Goal: Task Accomplishment & Management: Use online tool/utility

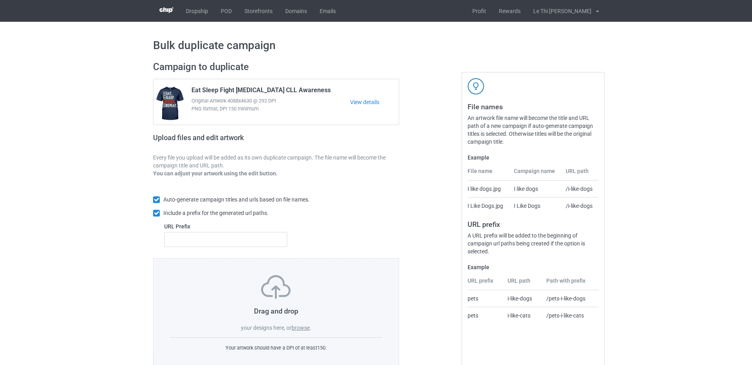
click at [296, 331] on label "browse" at bounding box center [301, 328] width 18 height 6
click at [0, 0] on input "browse" at bounding box center [0, 0] width 0 height 0
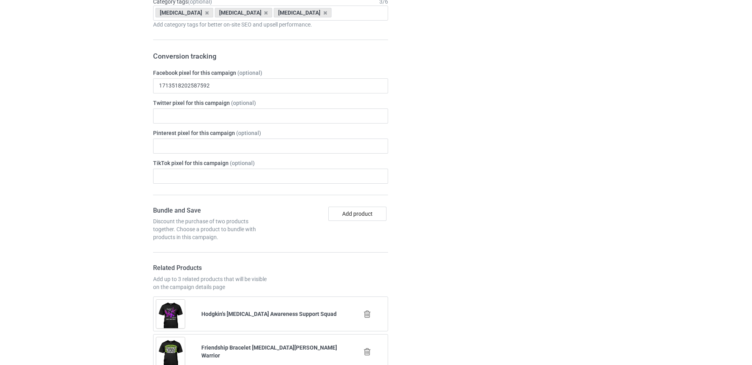
scroll to position [705, 0]
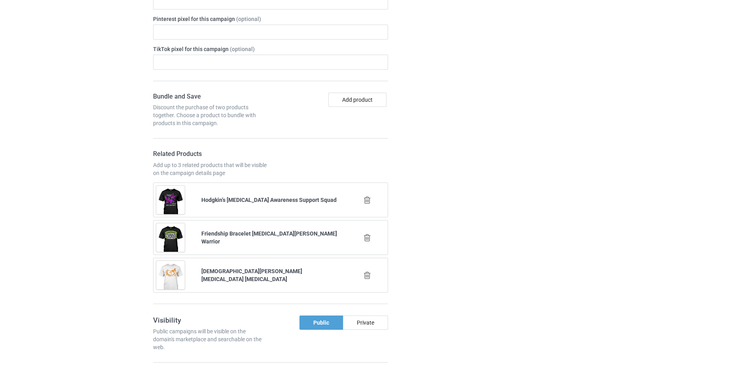
click at [368, 200] on icon at bounding box center [368, 200] width 10 height 8
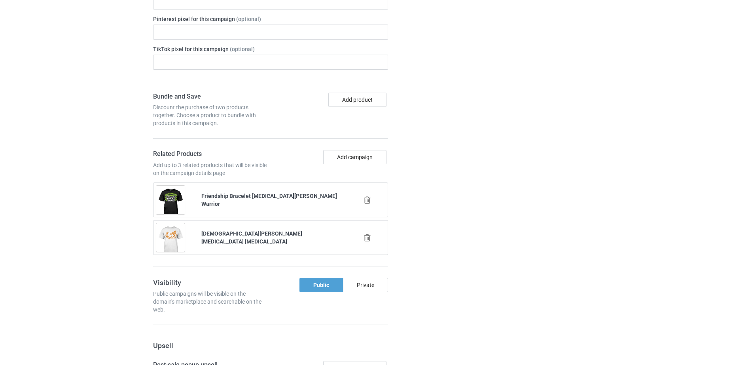
click at [368, 200] on icon at bounding box center [368, 200] width 10 height 8
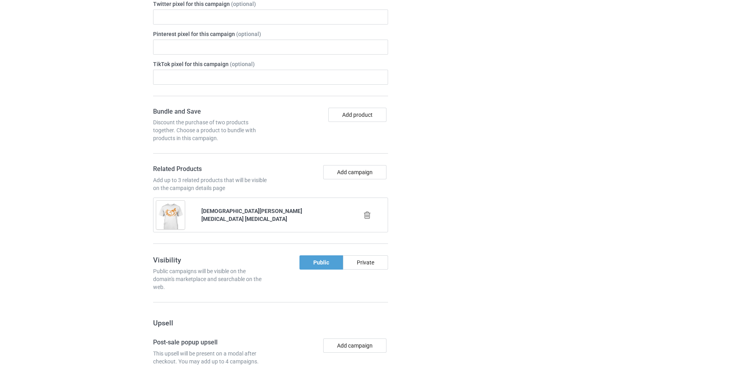
scroll to position [720, 0]
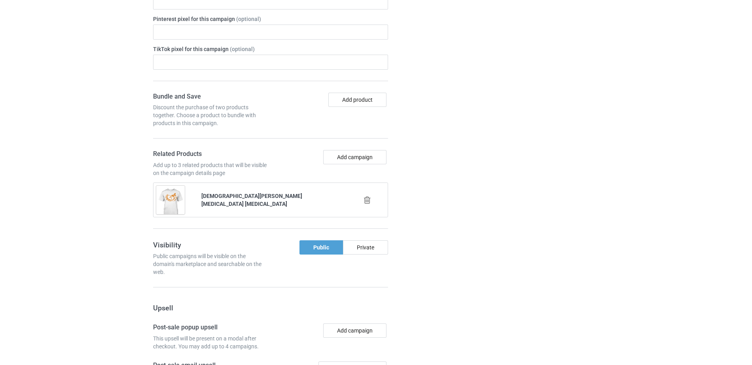
click at [368, 200] on icon at bounding box center [368, 200] width 10 height 8
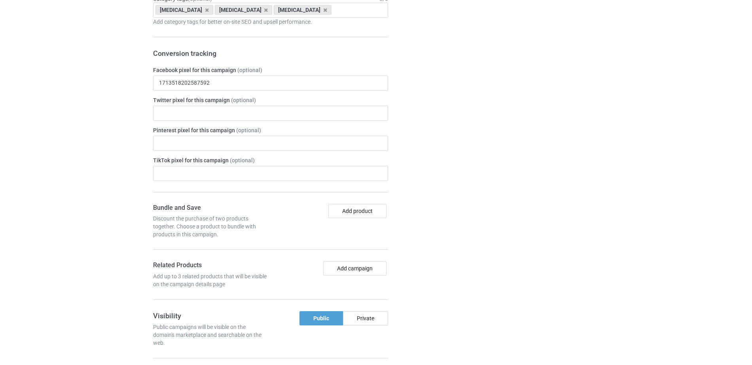
scroll to position [459, 0]
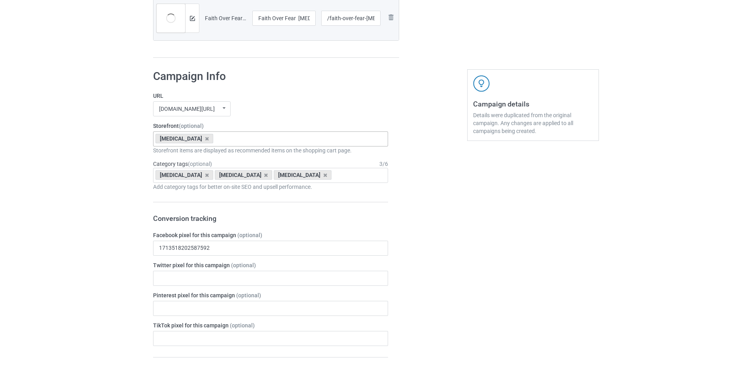
click at [195, 139] on div "[MEDICAL_DATA]" at bounding box center [185, 138] width 58 height 9
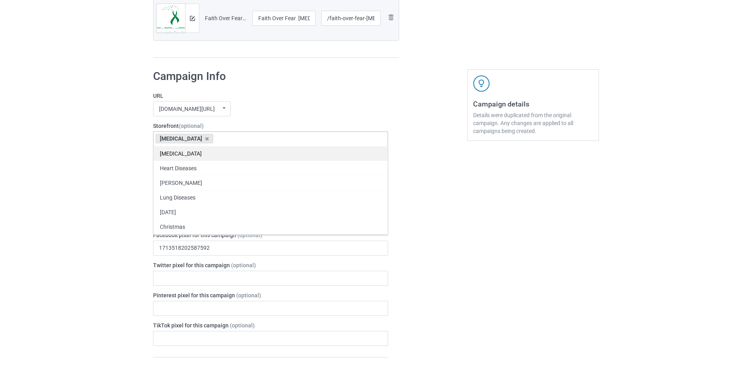
click at [166, 156] on div "[MEDICAL_DATA]" at bounding box center [271, 153] width 234 height 15
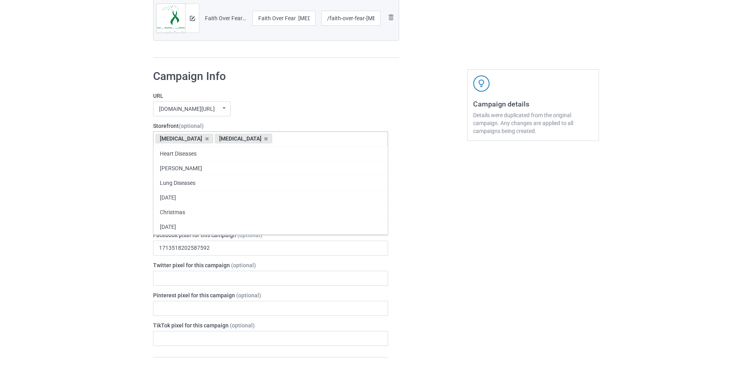
click at [195, 139] on div "[MEDICAL_DATA]" at bounding box center [185, 138] width 58 height 9
click at [205, 137] on icon at bounding box center [207, 138] width 4 height 5
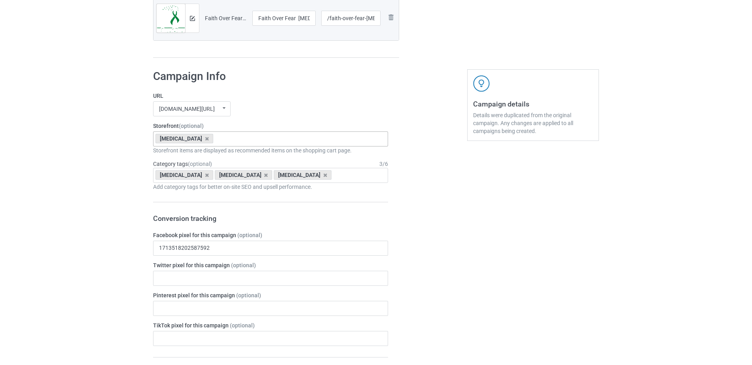
click at [121, 194] on div "Bulk duplicate campaign Campaign to duplicate Eat Sleep Fight Chronic Lymphocyt…" at bounding box center [376, 182] width 752 height 1238
click at [205, 174] on icon at bounding box center [207, 175] width 4 height 5
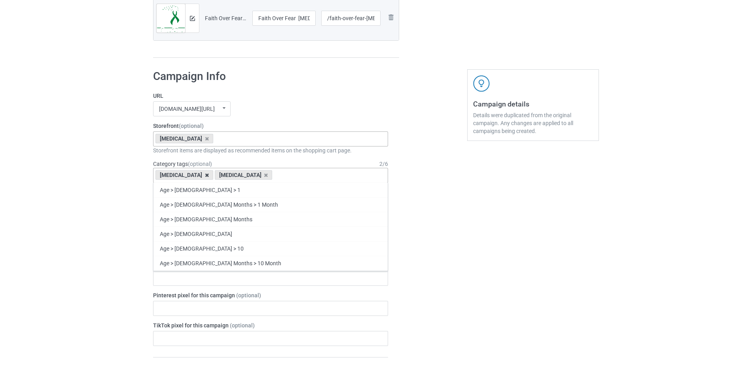
click at [205, 175] on icon at bounding box center [207, 175] width 4 height 5
click at [188, 175] on div "[MEDICAL_DATA]" at bounding box center [185, 174] width 58 height 9
click at [205, 175] on icon at bounding box center [207, 175] width 4 height 5
click at [184, 174] on div "Age > 1-19 > 1 Age > 1-12 Months > 1 Month Age > 1-12 Months Age > 1-19 Age > 1…" at bounding box center [270, 175] width 235 height 15
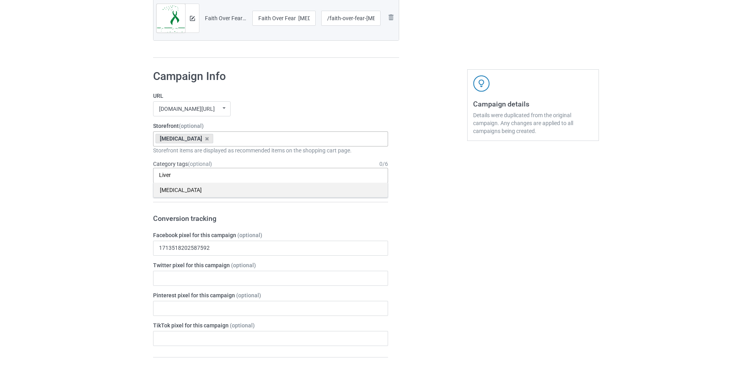
type input "Liver"
click at [164, 193] on div "[MEDICAL_DATA]" at bounding box center [271, 189] width 234 height 15
type input "Liver"
click at [164, 193] on div "Awareness & Beliefs > Cancer > Liver" at bounding box center [271, 189] width 234 height 15
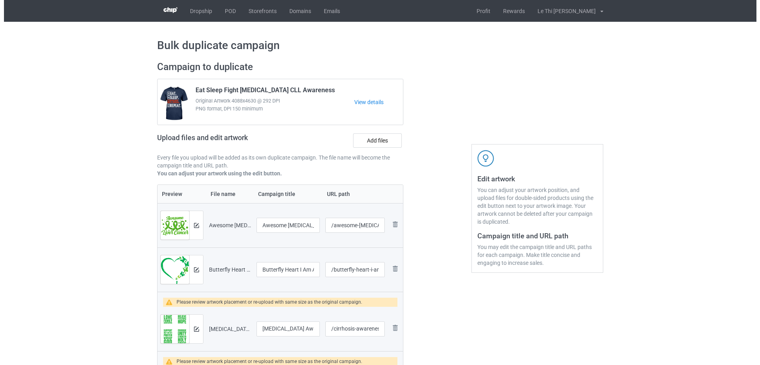
scroll to position [165, 0]
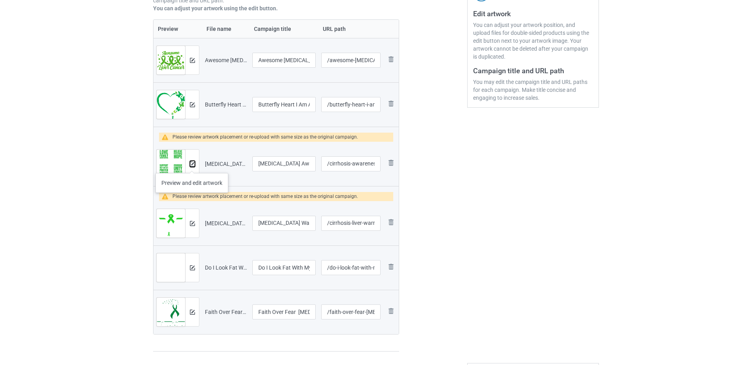
click at [192, 165] on img at bounding box center [192, 163] width 5 height 5
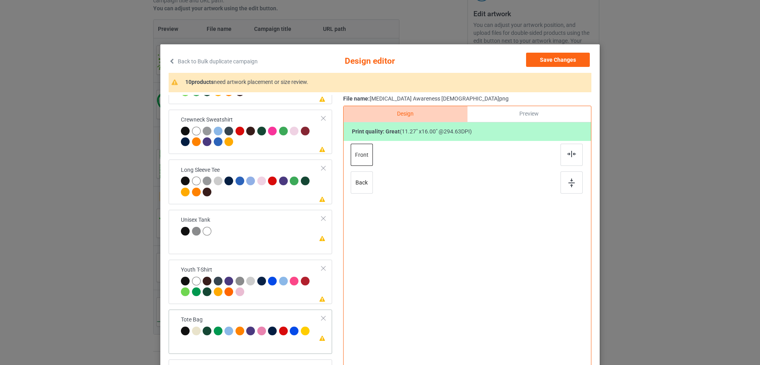
scroll to position [92, 0]
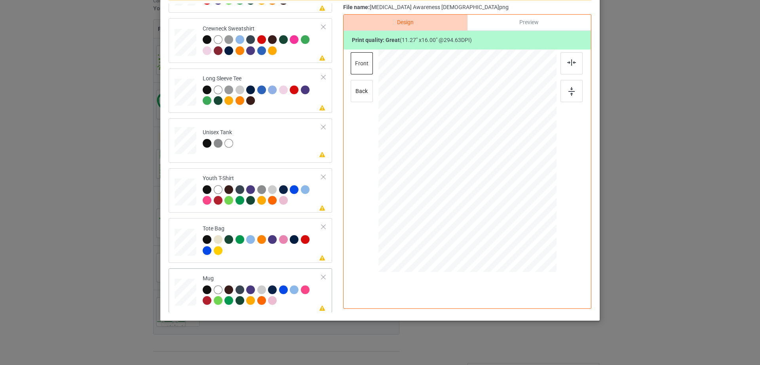
click at [309, 277] on div "Mug" at bounding box center [262, 290] width 119 height 30
click at [321, 275] on div at bounding box center [324, 277] width 6 height 6
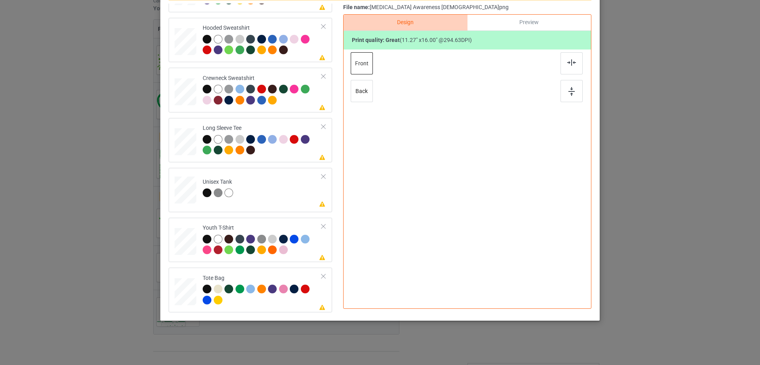
scroll to position [0, 0]
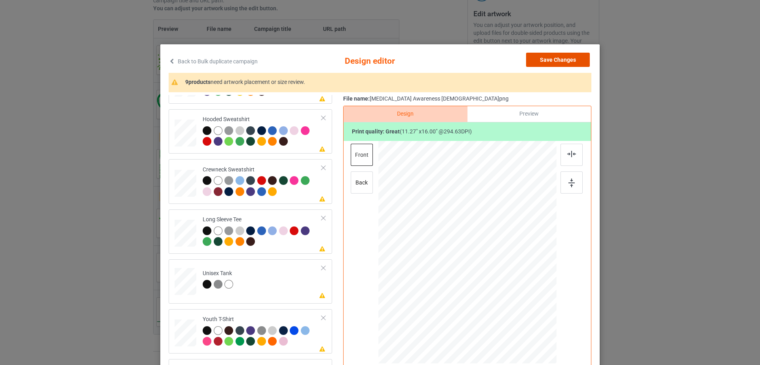
click at [558, 57] on button "Save Changes" at bounding box center [558, 60] width 64 height 14
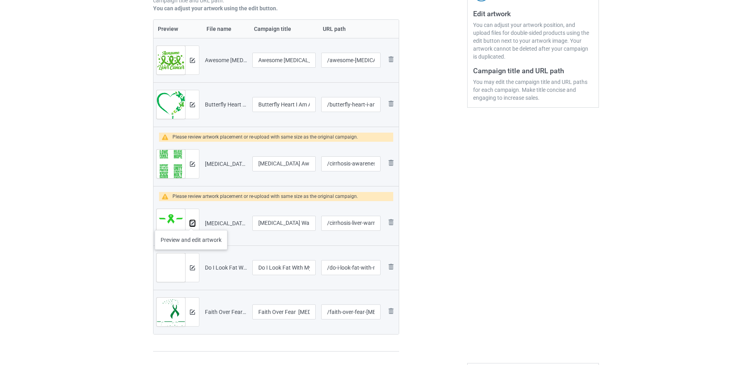
click at [191, 222] on img at bounding box center [192, 223] width 5 height 5
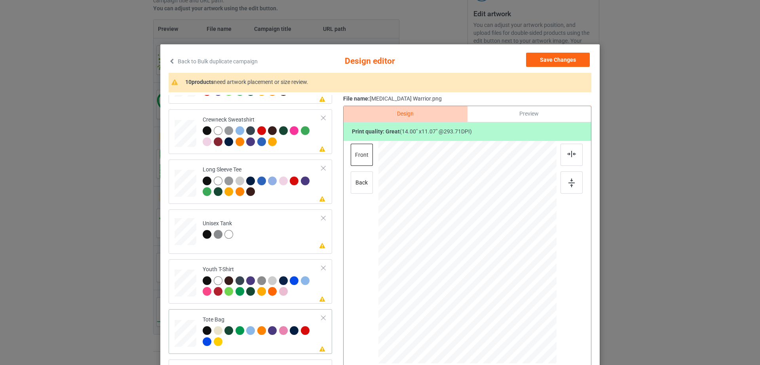
scroll to position [92, 0]
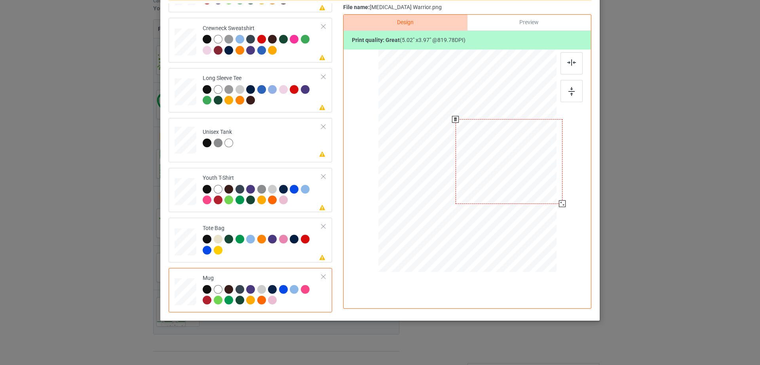
drag, startPoint x: 493, startPoint y: 182, endPoint x: 534, endPoint y: 182, distance: 41.2
click at [534, 182] on div at bounding box center [509, 161] width 107 height 84
drag, startPoint x: 556, startPoint y: 202, endPoint x: 538, endPoint y: 179, distance: 29.3
click at [538, 179] on div at bounding box center [467, 160] width 178 height 74
drag, startPoint x: 516, startPoint y: 171, endPoint x: 523, endPoint y: 165, distance: 8.8
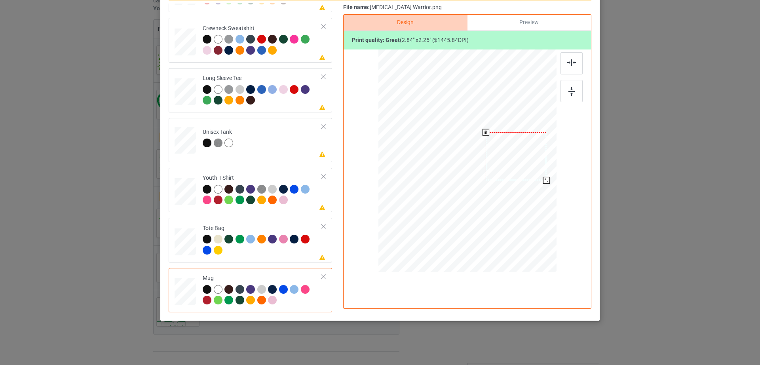
click at [523, 165] on div at bounding box center [516, 156] width 61 height 48
click at [527, 22] on div "Preview" at bounding box center [528, 23] width 123 height 16
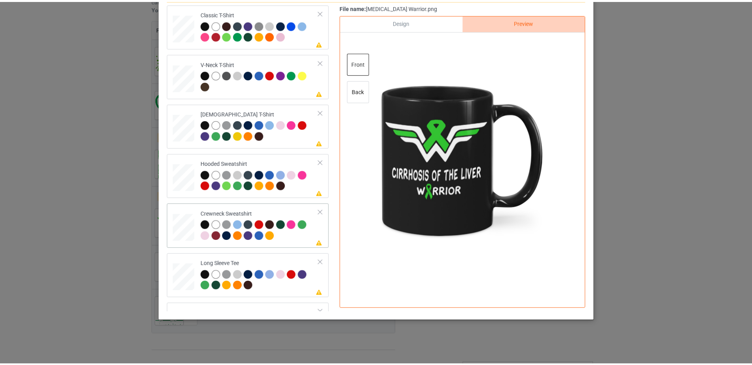
scroll to position [0, 0]
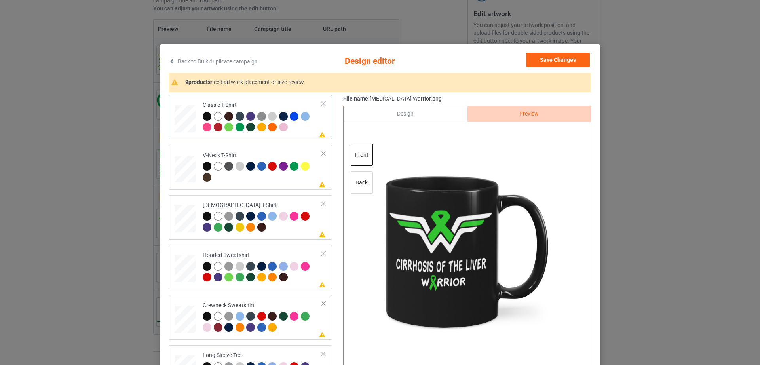
click at [214, 116] on div at bounding box center [218, 116] width 9 height 9
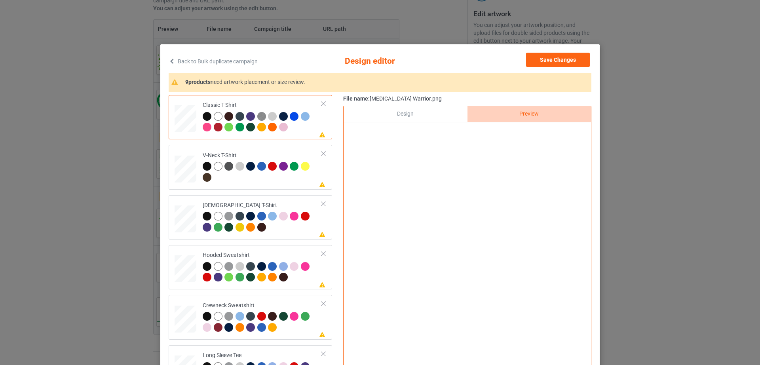
click at [215, 116] on div at bounding box center [218, 116] width 9 height 9
click at [551, 62] on button "Save Changes" at bounding box center [558, 60] width 64 height 14
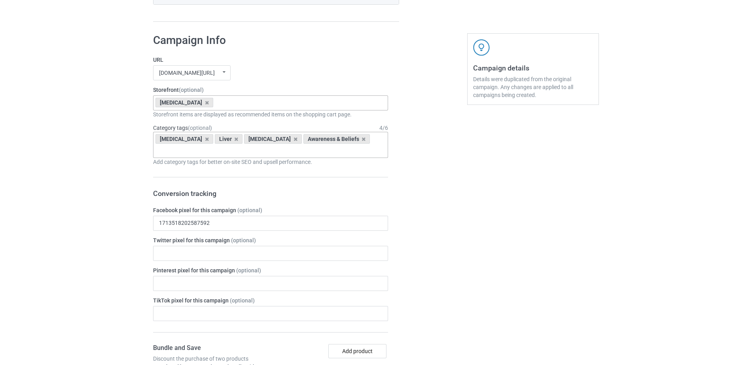
scroll to position [895, 0]
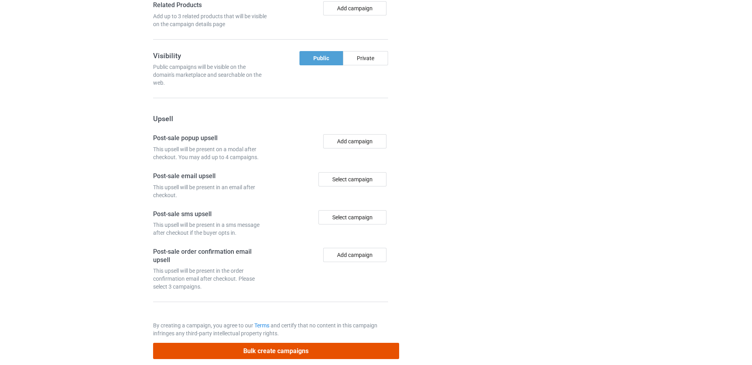
click at [271, 343] on button "Bulk create campaigns" at bounding box center [276, 351] width 246 height 16
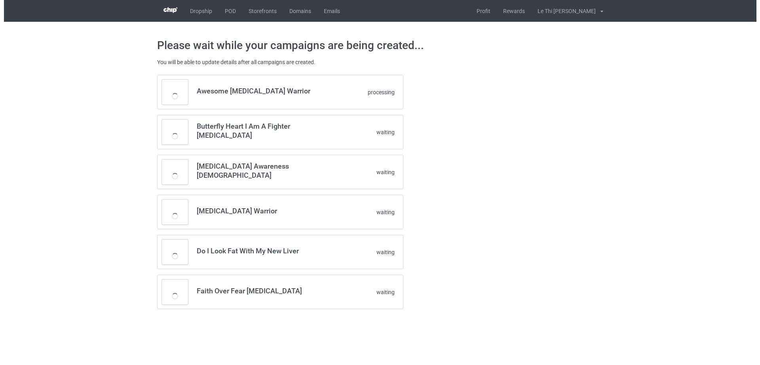
scroll to position [0, 0]
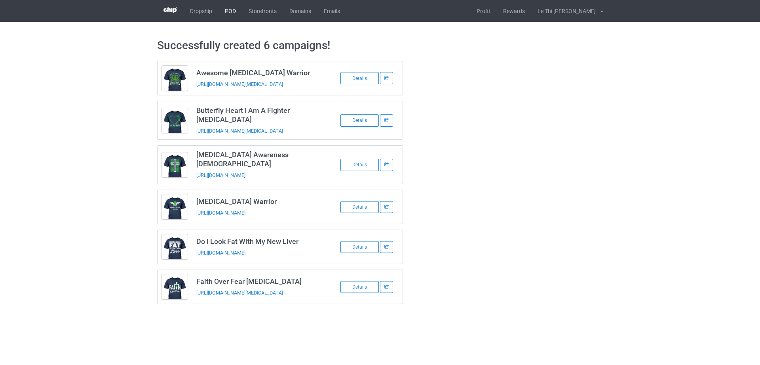
click at [236, 12] on link "POD" at bounding box center [230, 11] width 24 height 22
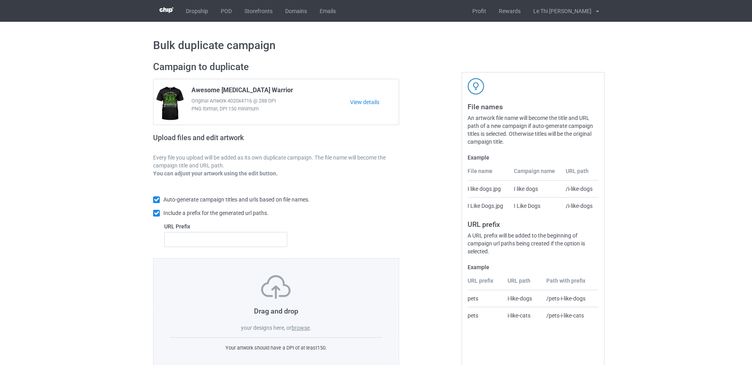
click at [298, 326] on label "browse" at bounding box center [301, 328] width 18 height 6
click at [0, 0] on input "browse" at bounding box center [0, 0] width 0 height 0
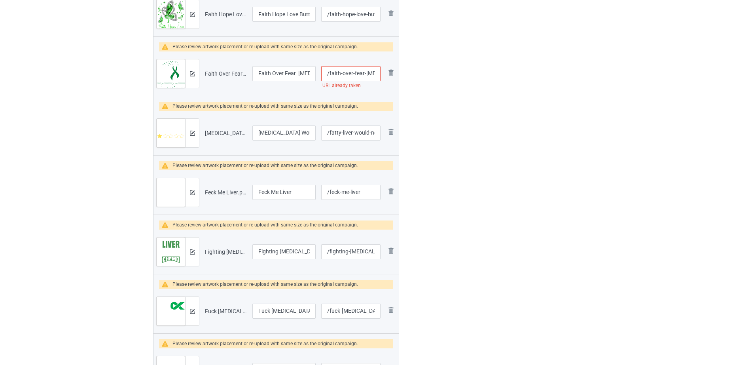
scroll to position [0, 19]
drag, startPoint x: 338, startPoint y: 74, endPoint x: 377, endPoint y: 65, distance: 39.9
click at [377, 65] on td "/faith-over-fear-[MEDICAL_DATA] URL already taken" at bounding box center [351, 73] width 65 height 44
click at [359, 70] on input "/faith-over-fear-[MEDICAL_DATA]" at bounding box center [350, 73] width 59 height 15
drag, startPoint x: 342, startPoint y: 74, endPoint x: 388, endPoint y: 66, distance: 46.7
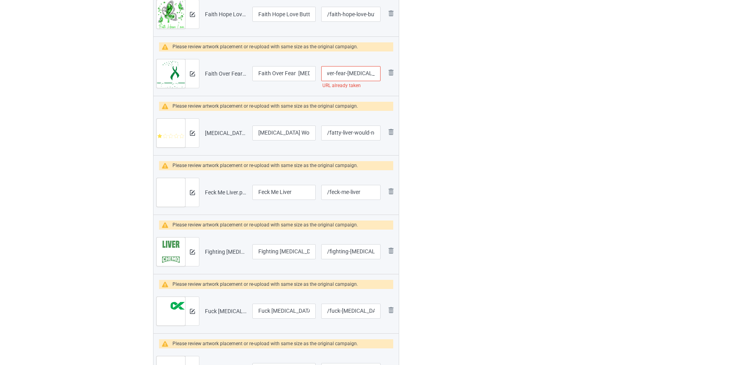
click at [388, 66] on tr "Preview and edit artwork Faith Over Fear [MEDICAL_DATA].png Faith Over Fear [ME…" at bounding box center [276, 73] width 245 height 44
type input "/faith-over-fear"
click at [418, 79] on div at bounding box center [433, 93] width 57 height 735
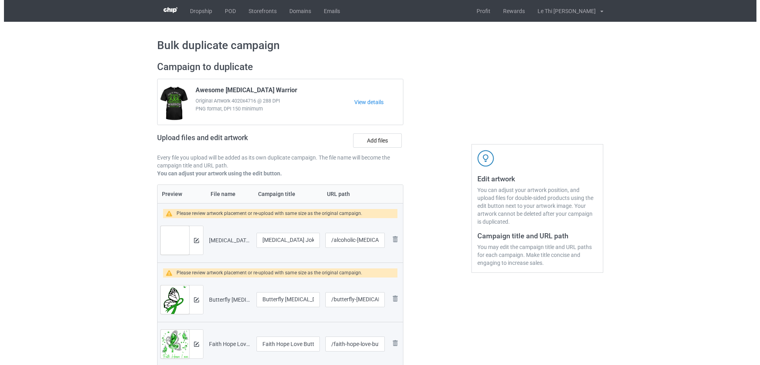
scroll to position [165, 0]
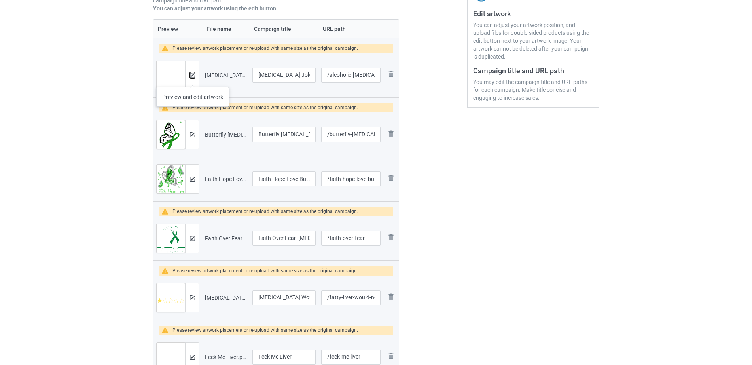
click at [195, 75] on img at bounding box center [192, 75] width 5 height 5
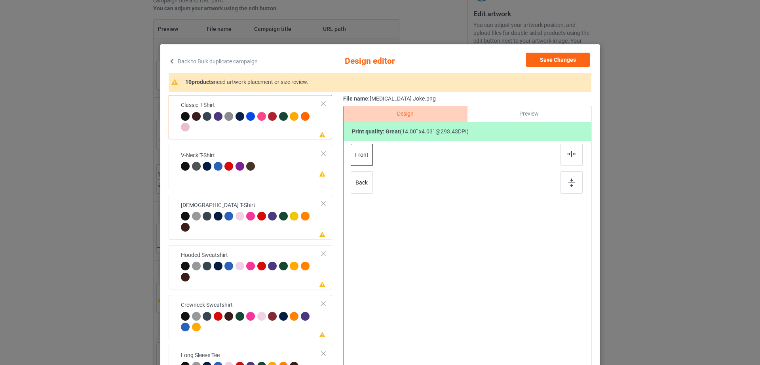
scroll to position [92, 0]
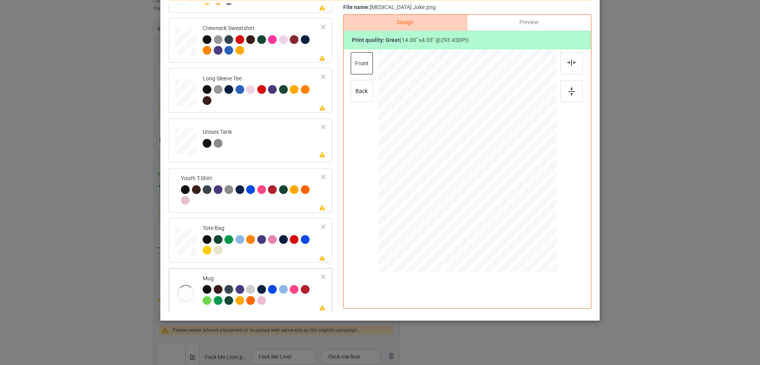
click at [321, 277] on div at bounding box center [324, 277] width 6 height 6
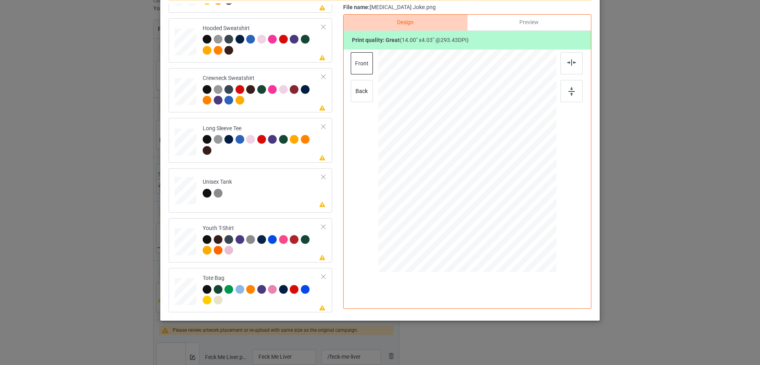
scroll to position [0, 0]
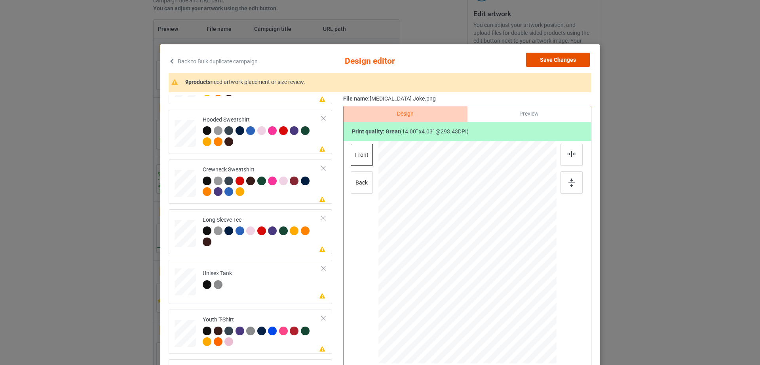
click at [532, 59] on button "Save Changes" at bounding box center [558, 60] width 64 height 14
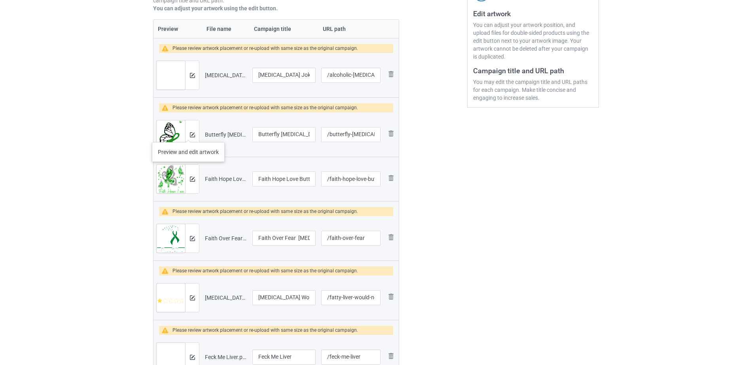
click at [188, 134] on div at bounding box center [192, 134] width 14 height 28
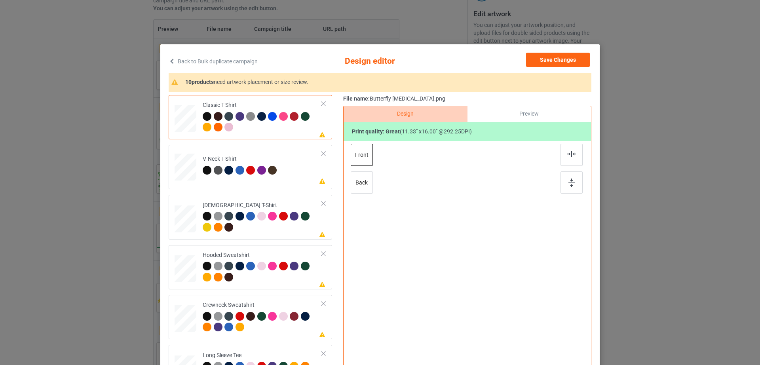
scroll to position [92, 0]
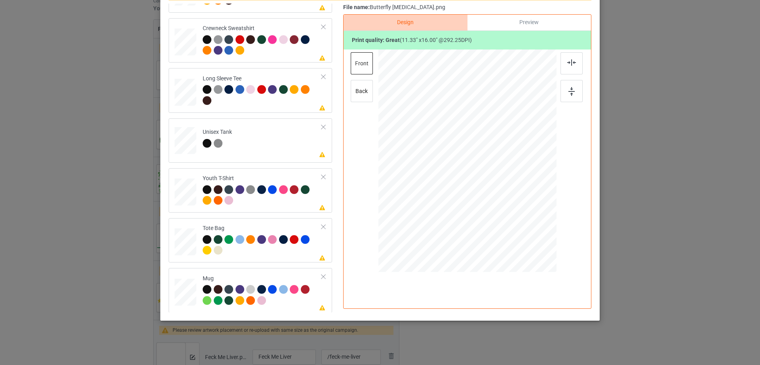
drag, startPoint x: 315, startPoint y: 275, endPoint x: 322, endPoint y: 275, distance: 7.5
click at [319, 275] on div "Please review artwork placement Mug" at bounding box center [250, 290] width 163 height 44
click at [321, 275] on div at bounding box center [324, 277] width 6 height 6
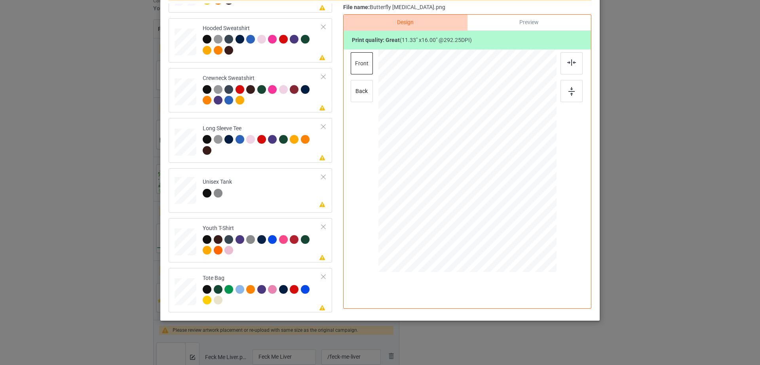
scroll to position [0, 0]
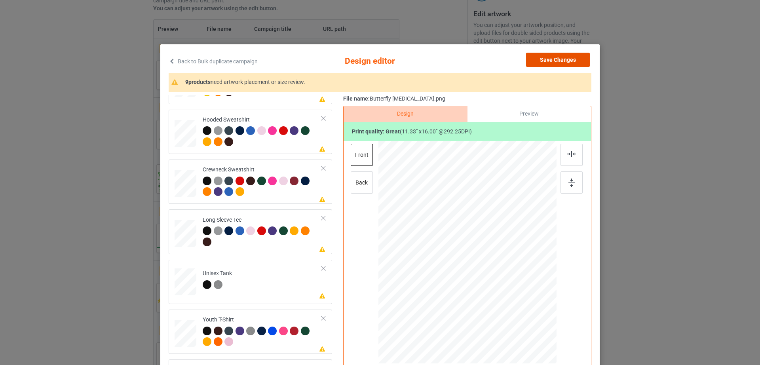
click at [566, 61] on button "Save Changes" at bounding box center [558, 60] width 64 height 14
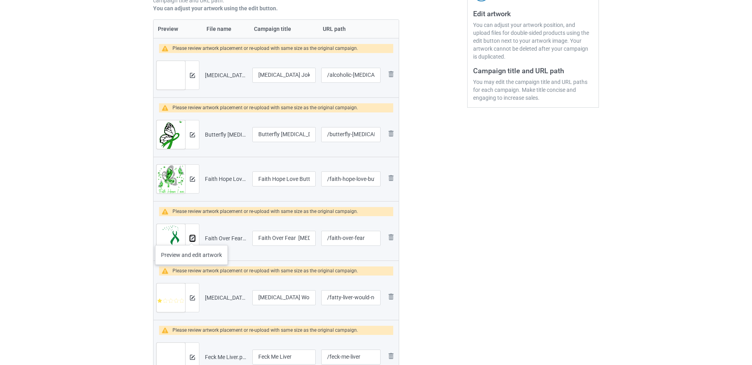
click at [192, 237] on img at bounding box center [192, 238] width 5 height 5
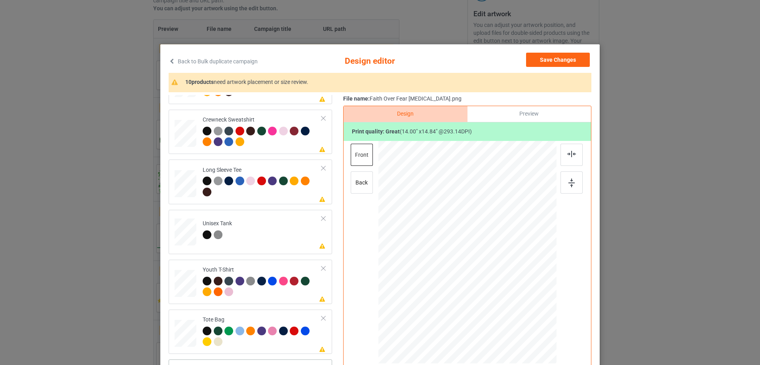
scroll to position [92, 0]
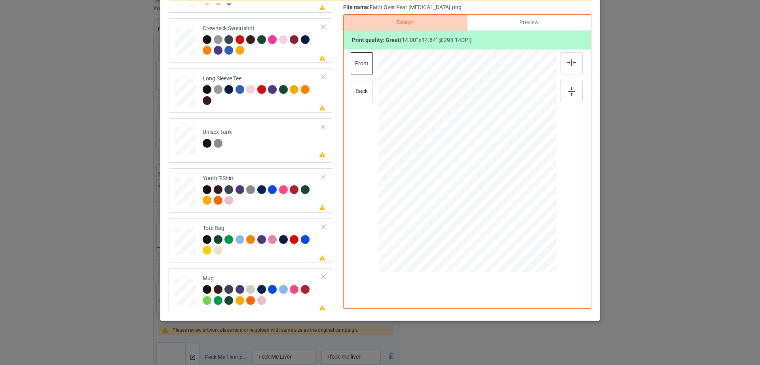
click at [321, 275] on div at bounding box center [324, 277] width 6 height 6
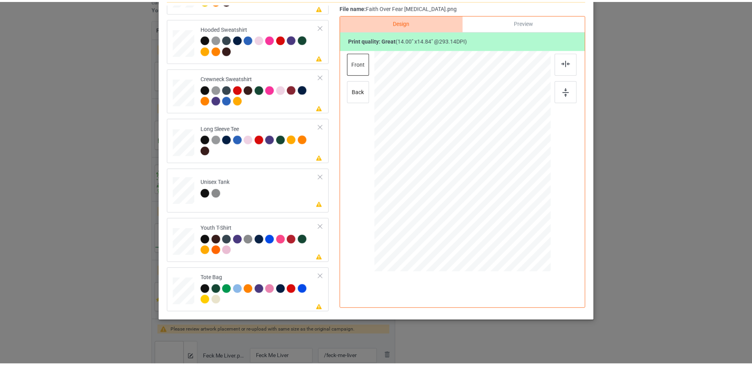
scroll to position [0, 0]
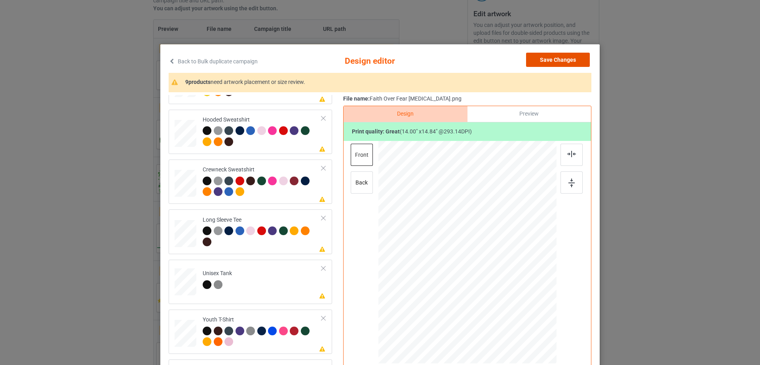
click at [549, 60] on button "Save Changes" at bounding box center [558, 60] width 64 height 14
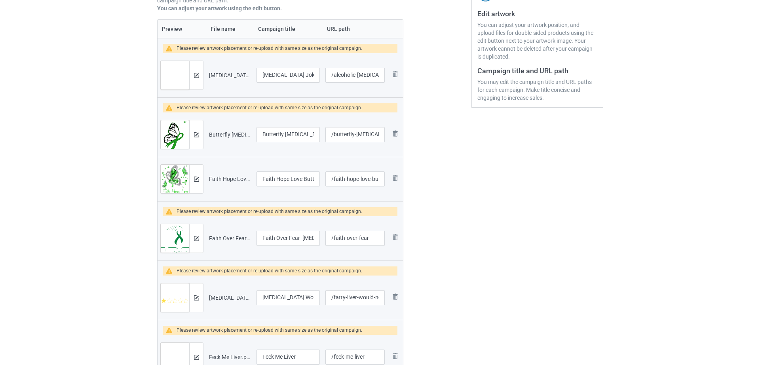
scroll to position [330, 0]
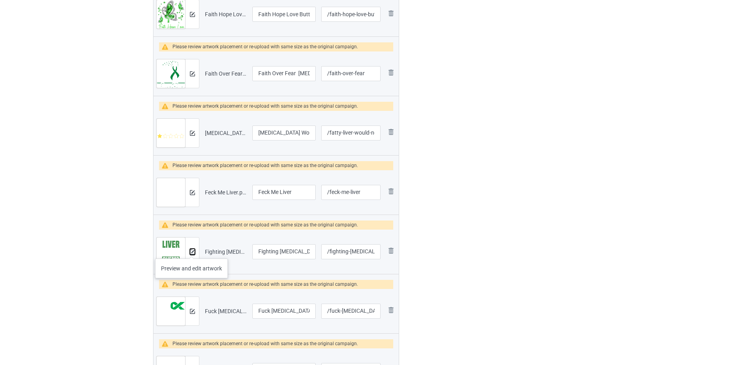
click at [192, 251] on img at bounding box center [192, 251] width 5 height 5
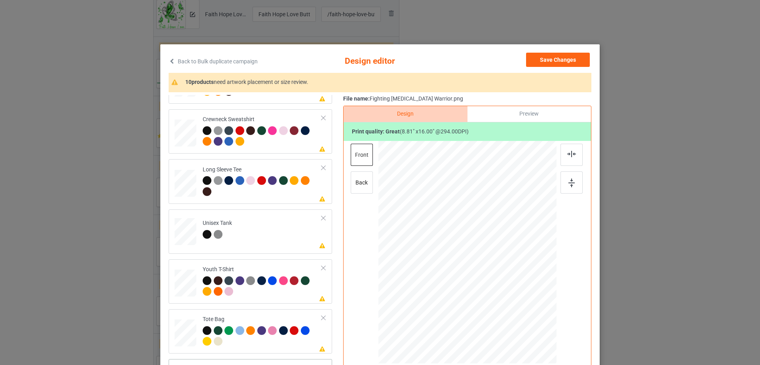
scroll to position [92, 0]
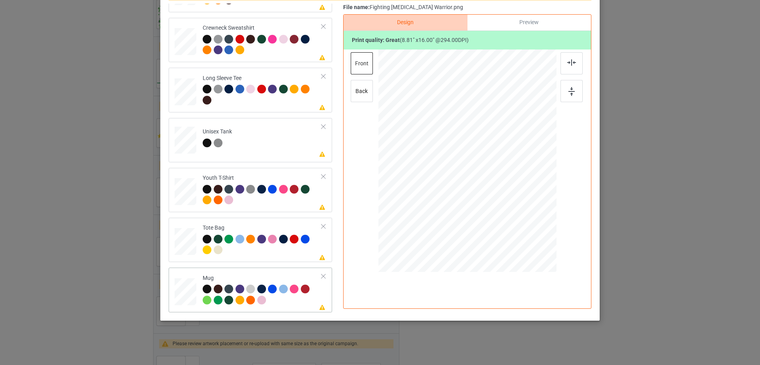
click at [321, 275] on div at bounding box center [324, 277] width 6 height 6
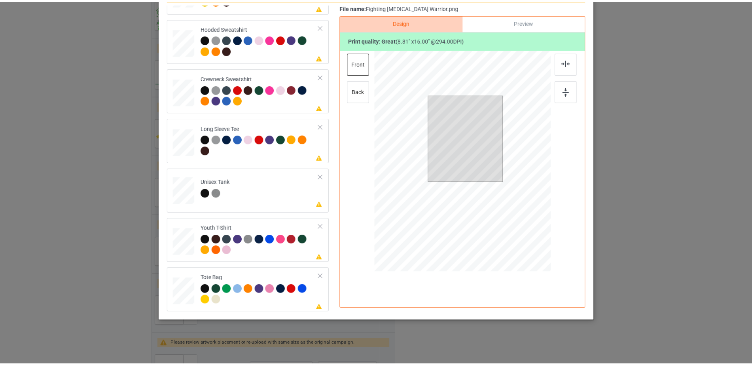
scroll to position [0, 0]
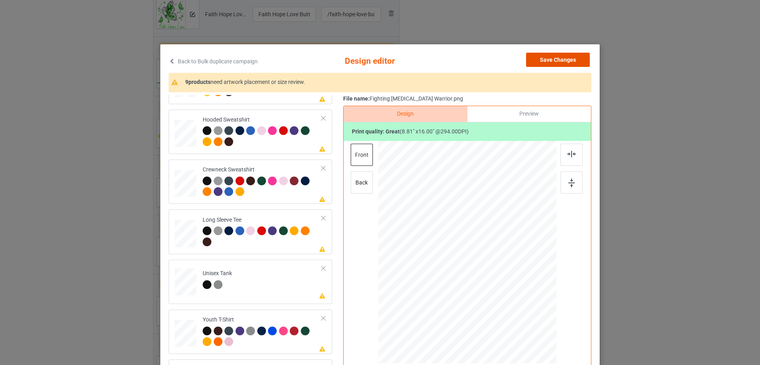
click at [550, 53] on button "Save Changes" at bounding box center [558, 60] width 64 height 14
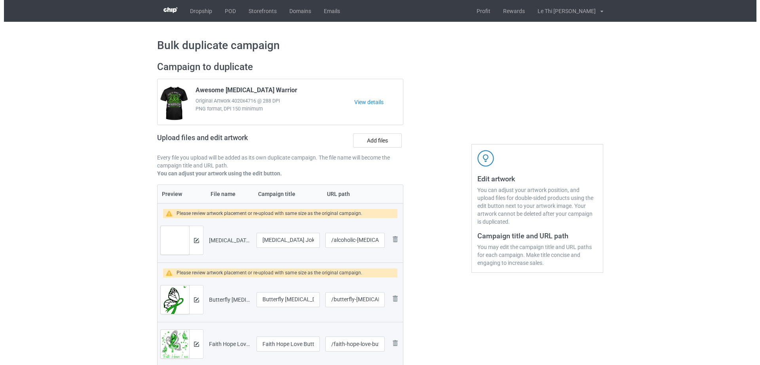
scroll to position [165, 0]
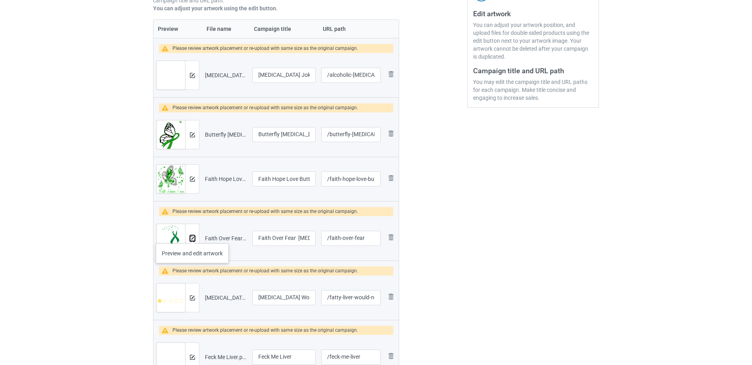
click at [192, 236] on img at bounding box center [192, 238] width 5 height 5
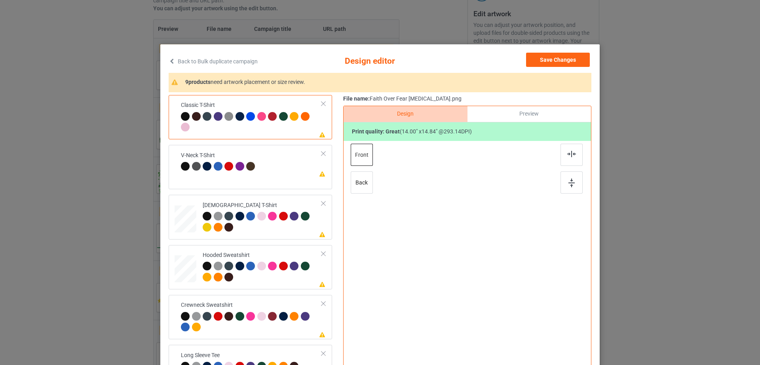
scroll to position [0, 0]
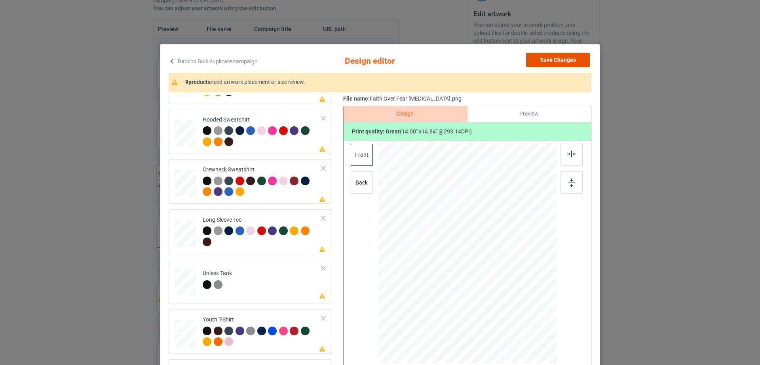
click at [563, 61] on button "Save Changes" at bounding box center [558, 60] width 64 height 14
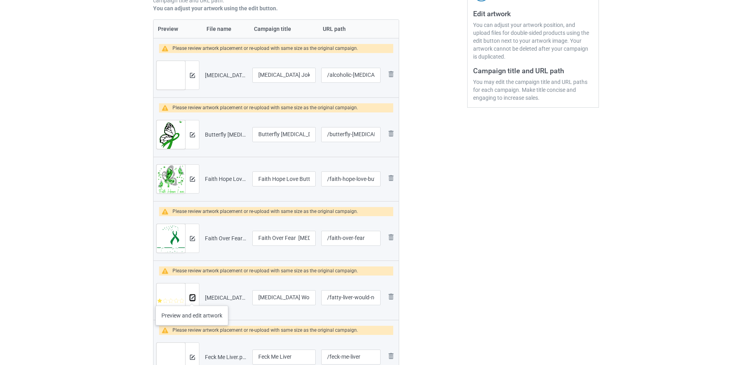
click at [192, 297] on img at bounding box center [192, 297] width 5 height 5
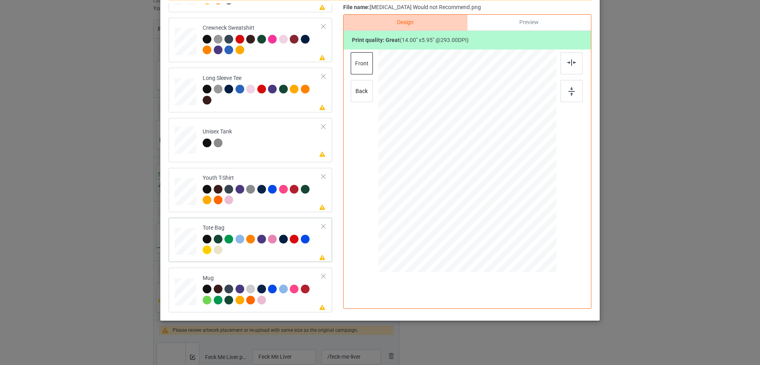
click at [321, 278] on div at bounding box center [324, 277] width 6 height 6
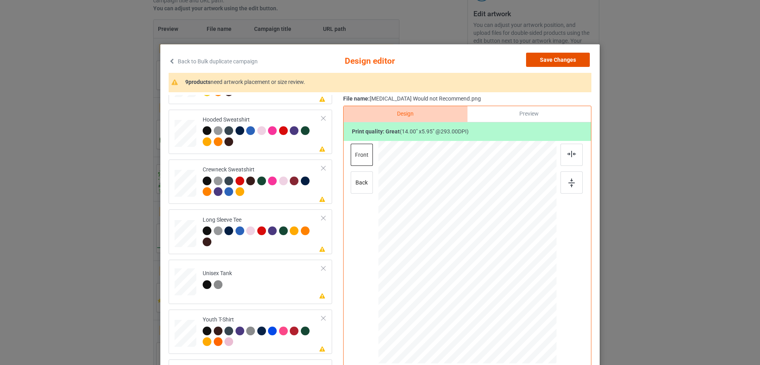
click at [553, 56] on button "Save Changes" at bounding box center [558, 60] width 64 height 14
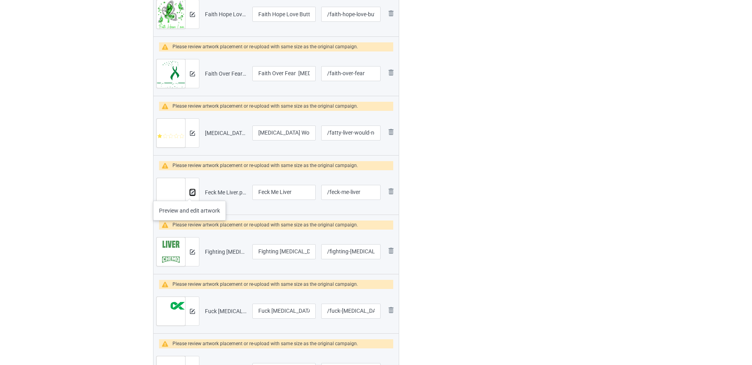
click at [190, 193] on img at bounding box center [192, 192] width 5 height 5
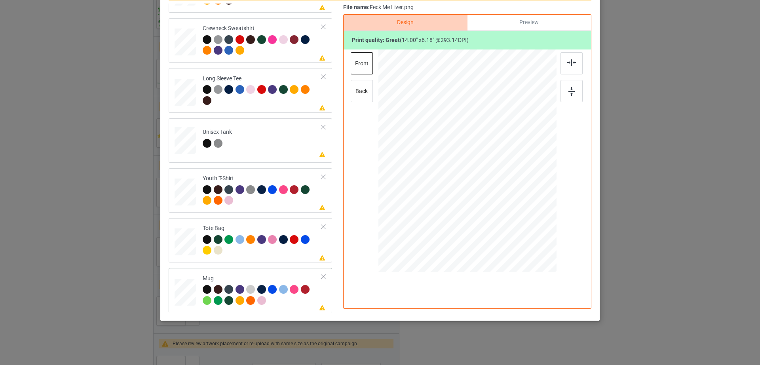
click at [321, 276] on div at bounding box center [324, 277] width 6 height 6
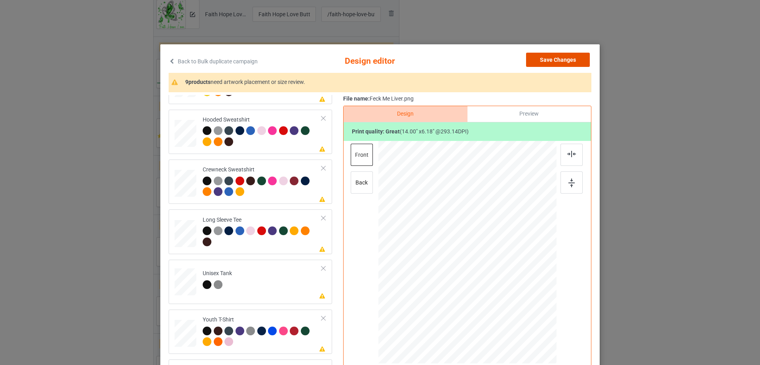
click at [573, 58] on button "Save Changes" at bounding box center [558, 60] width 64 height 14
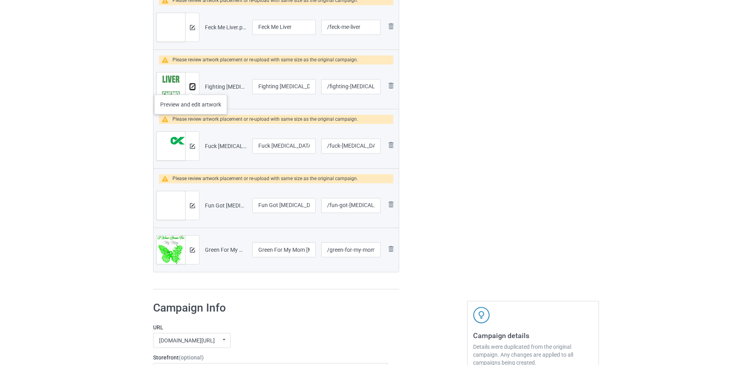
click at [191, 87] on img at bounding box center [192, 86] width 5 height 5
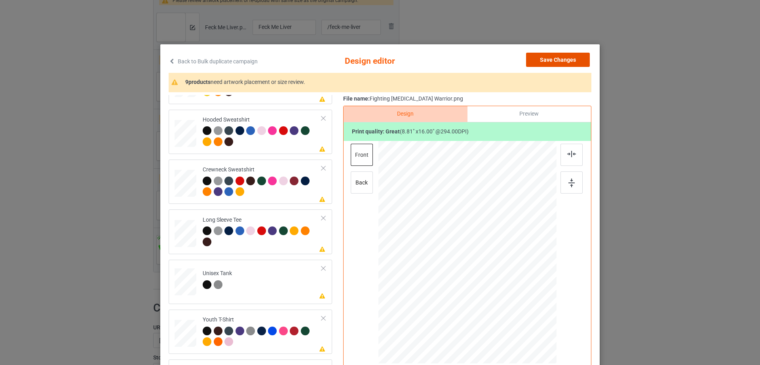
click at [561, 61] on button "Save Changes" at bounding box center [558, 60] width 64 height 14
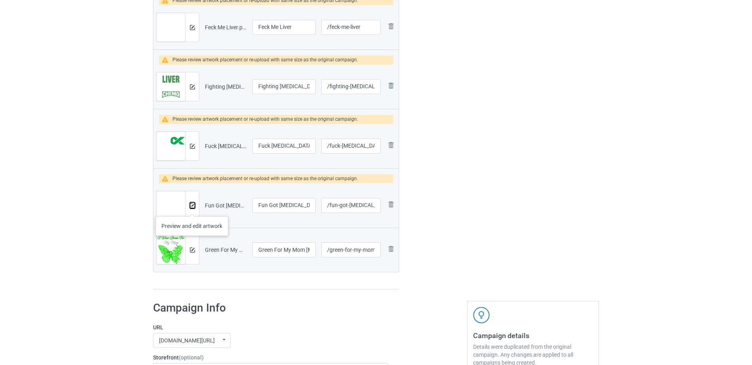
click at [192, 208] on button at bounding box center [192, 205] width 5 height 6
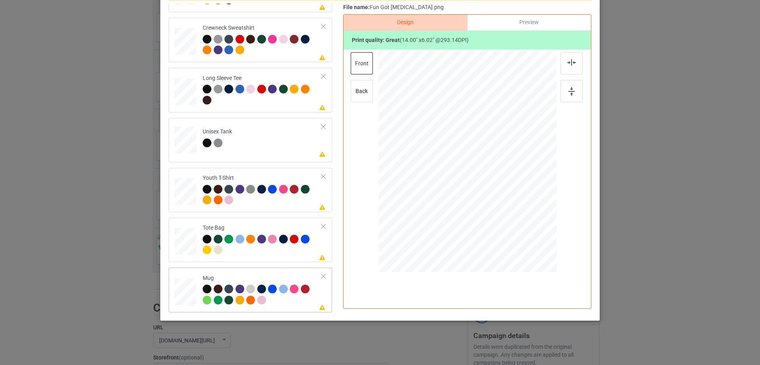
click at [321, 275] on div at bounding box center [324, 277] width 6 height 6
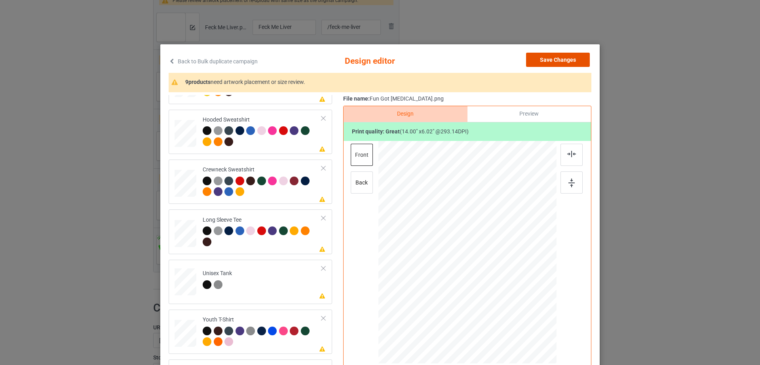
click at [573, 58] on button "Save Changes" at bounding box center [558, 60] width 64 height 14
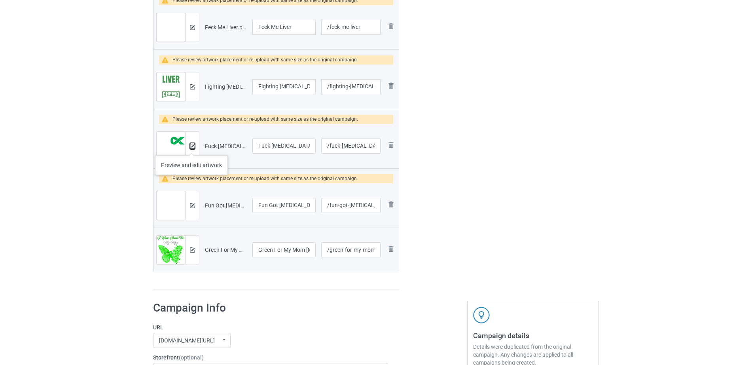
click at [192, 147] on img at bounding box center [192, 146] width 5 height 5
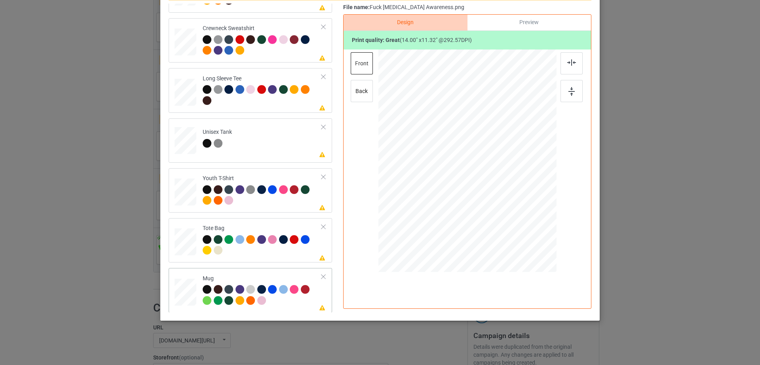
click at [321, 274] on div at bounding box center [324, 277] width 6 height 6
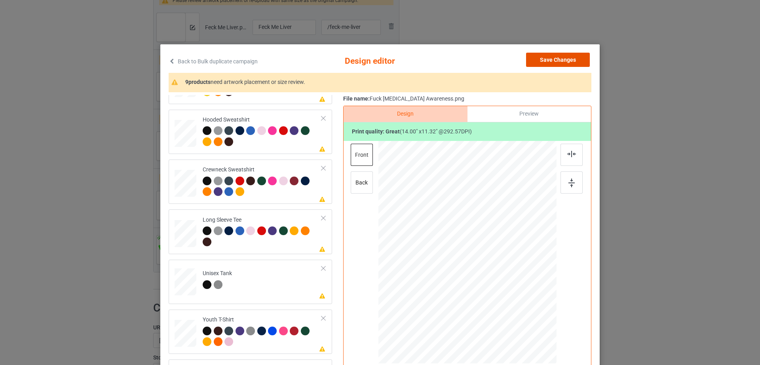
click at [562, 61] on button "Save Changes" at bounding box center [558, 60] width 64 height 14
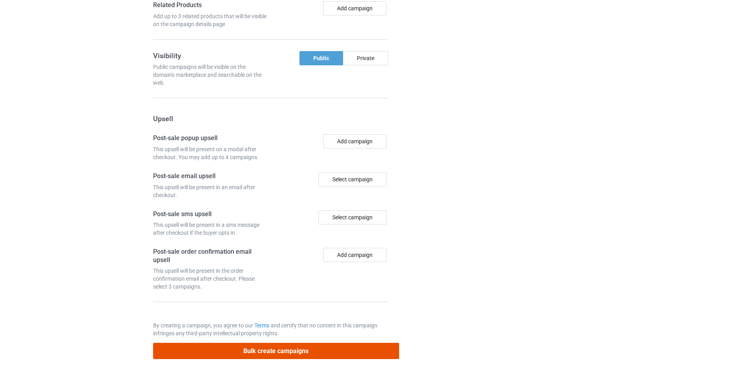
click at [284, 343] on button "Bulk create campaigns" at bounding box center [276, 351] width 246 height 16
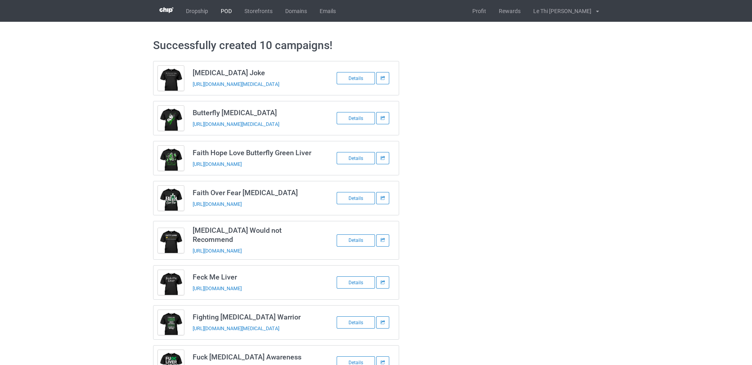
click at [223, 13] on link "POD" at bounding box center [227, 11] width 24 height 22
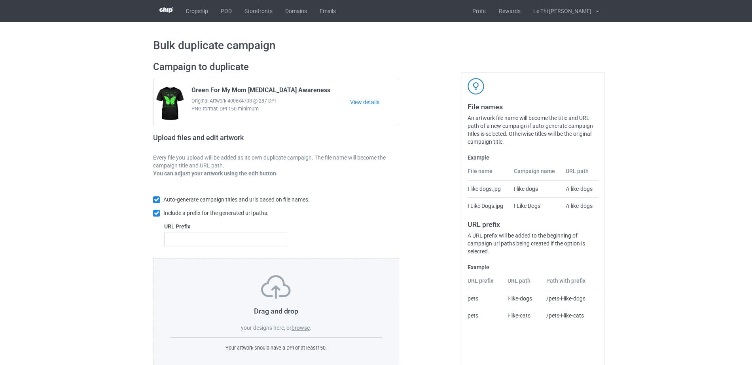
scroll to position [21, 0]
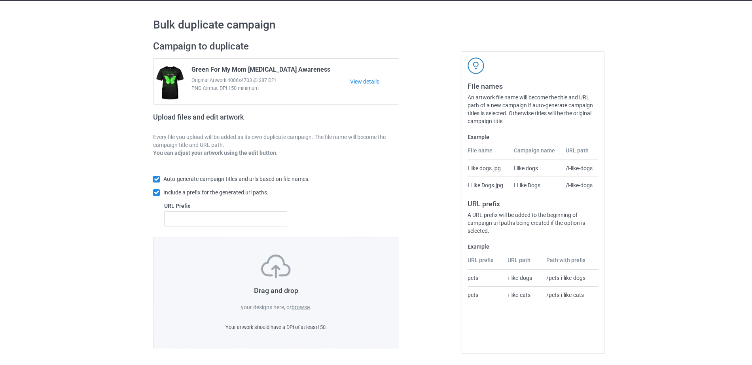
click at [299, 309] on label "browse" at bounding box center [301, 307] width 18 height 6
click at [0, 0] on input "browse" at bounding box center [0, 0] width 0 height 0
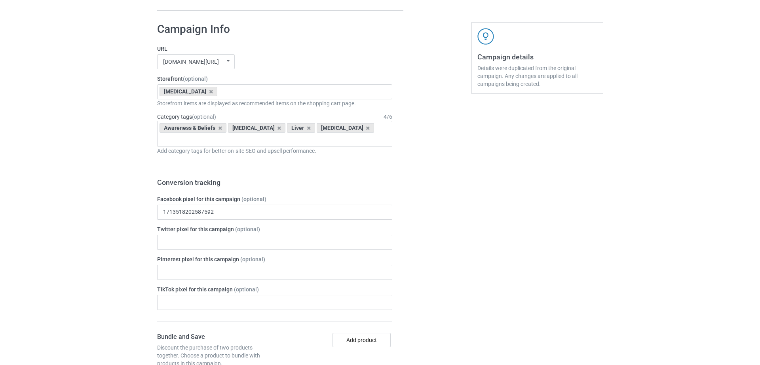
scroll to position [1011, 0]
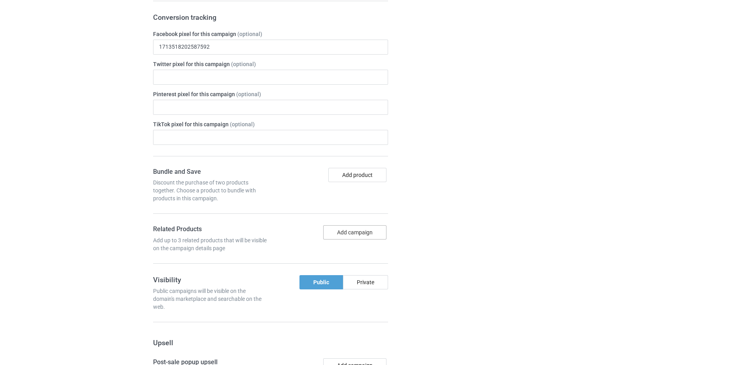
click at [350, 225] on button "Add campaign" at bounding box center [354, 232] width 63 height 14
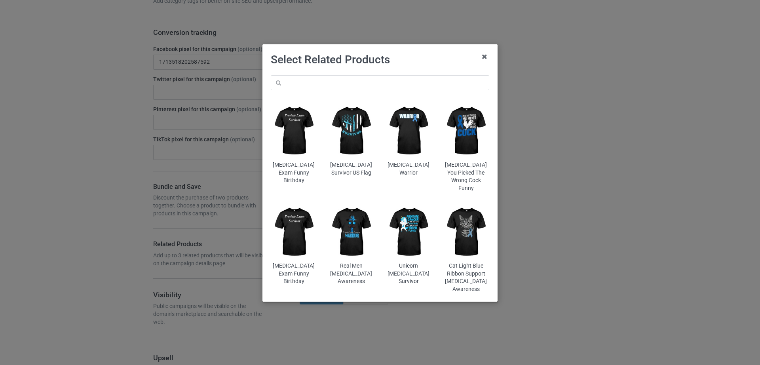
scroll to position [1026, 0]
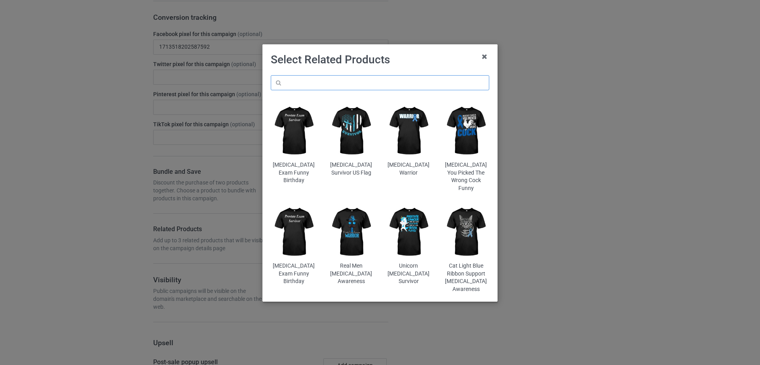
click at [368, 85] on input "text" at bounding box center [380, 82] width 218 height 15
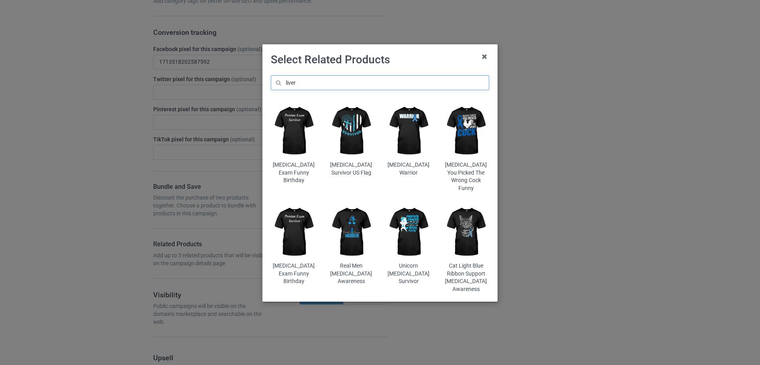
scroll to position [1041, 0]
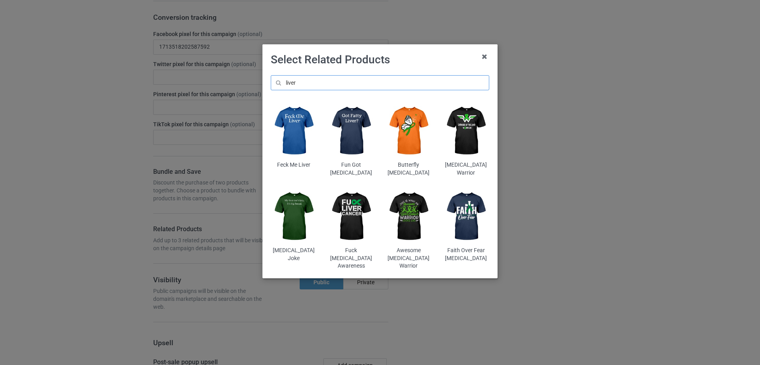
type input "liver"
click at [469, 131] on img at bounding box center [466, 131] width 46 height 58
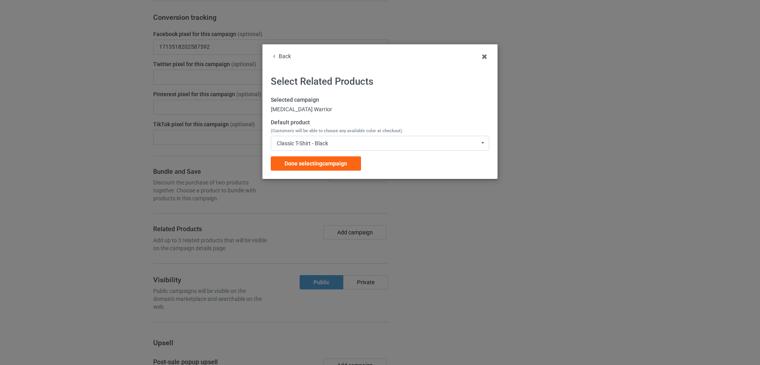
scroll to position [1056, 0]
click at [315, 165] on span "Done selecting campaign" at bounding box center [316, 163] width 63 height 6
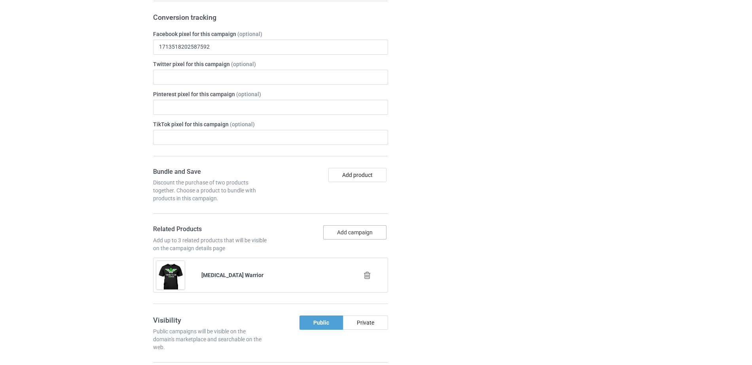
click at [358, 225] on button "Add campaign" at bounding box center [354, 232] width 63 height 14
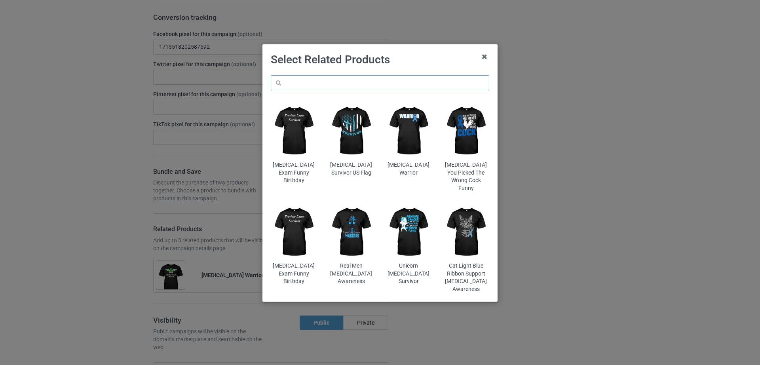
click at [356, 85] on input "text" at bounding box center [380, 82] width 218 height 15
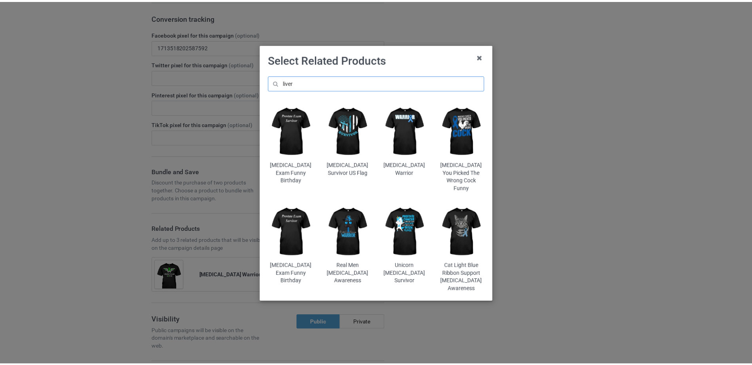
scroll to position [1131, 0]
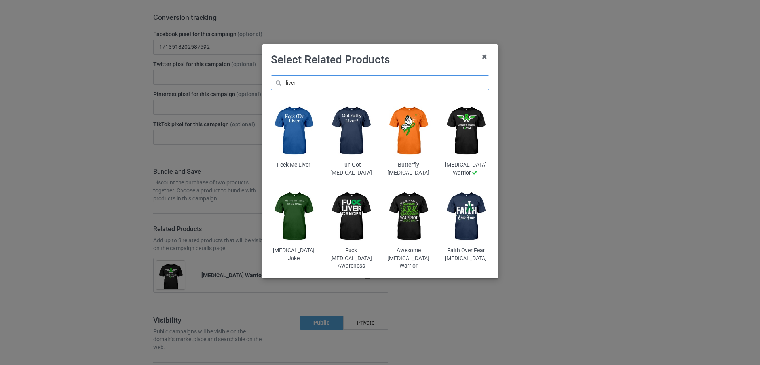
type input "liver"
click at [410, 207] on img at bounding box center [409, 217] width 46 height 58
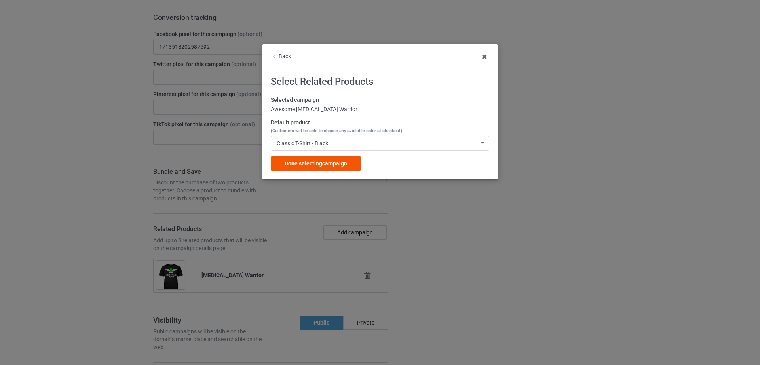
click at [306, 164] on span "Done selecting campaign" at bounding box center [316, 163] width 63 height 6
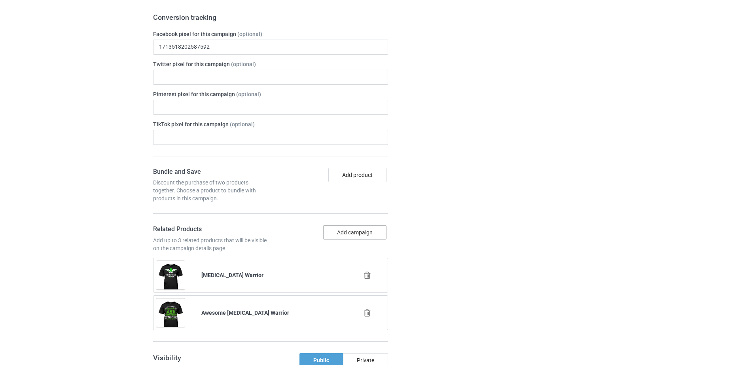
click at [351, 225] on button "Add campaign" at bounding box center [354, 232] width 63 height 14
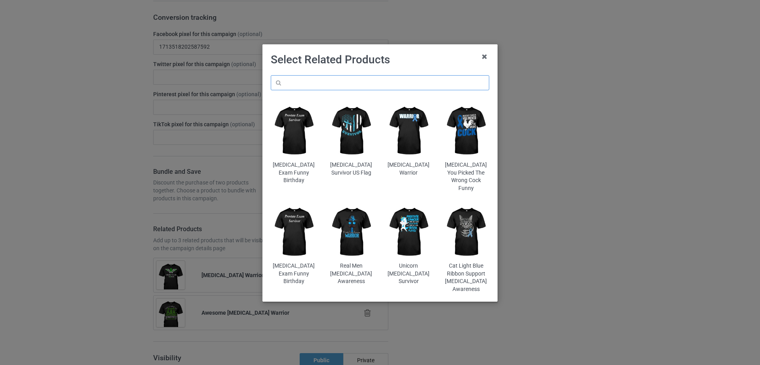
click at [369, 84] on input "text" at bounding box center [380, 82] width 218 height 15
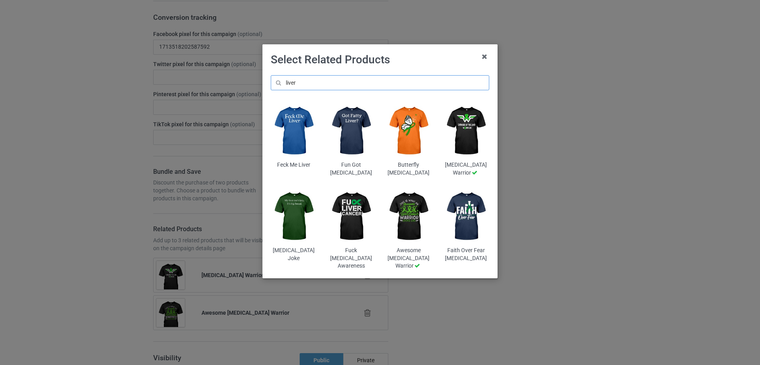
type input "liver"
click at [359, 116] on img at bounding box center [351, 131] width 46 height 58
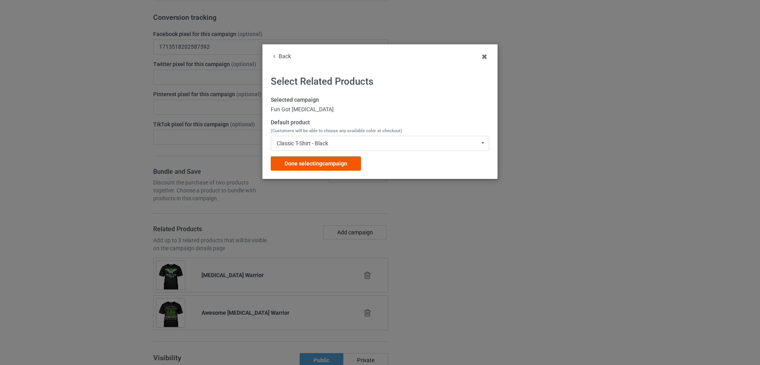
click at [344, 161] on span "Done selecting campaign" at bounding box center [316, 163] width 63 height 6
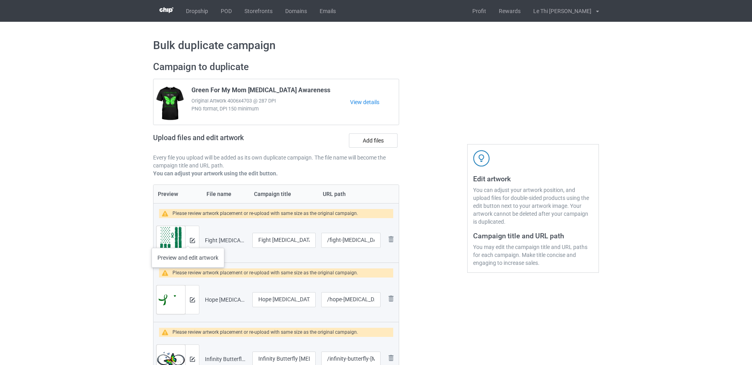
click at [188, 240] on div at bounding box center [192, 240] width 14 height 28
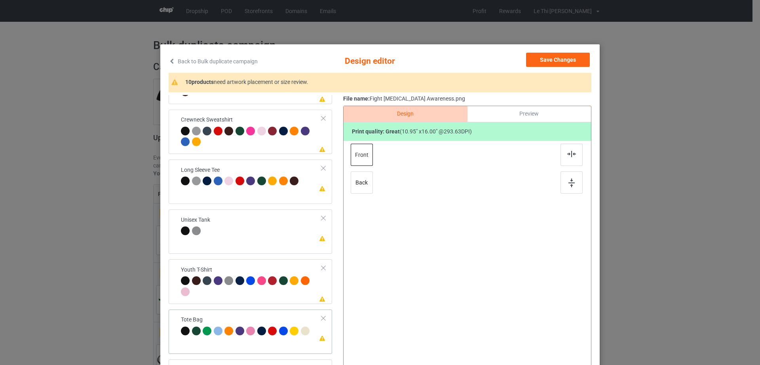
scroll to position [92, 0]
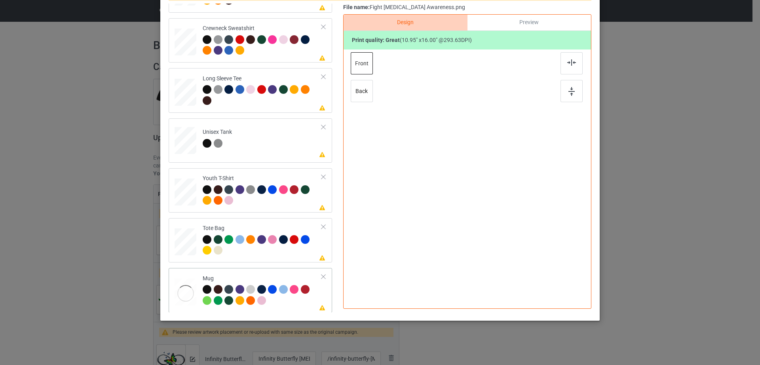
click at [321, 275] on div at bounding box center [324, 277] width 6 height 6
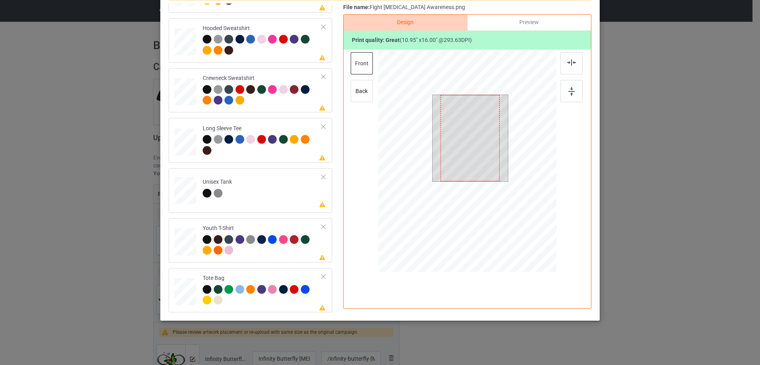
scroll to position [0, 0]
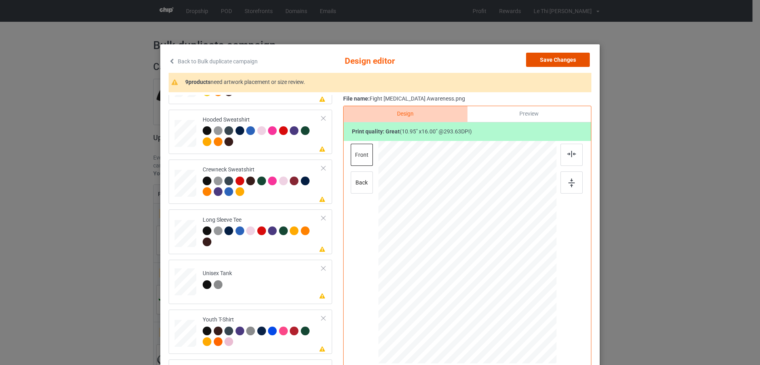
click at [552, 63] on button "Save Changes" at bounding box center [558, 60] width 64 height 14
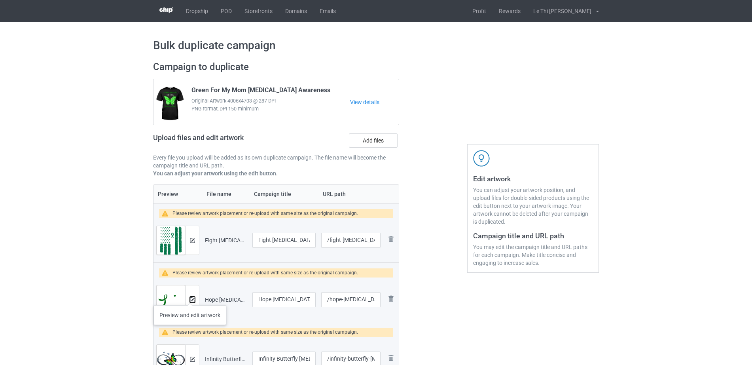
click at [190, 299] on img at bounding box center [192, 299] width 5 height 5
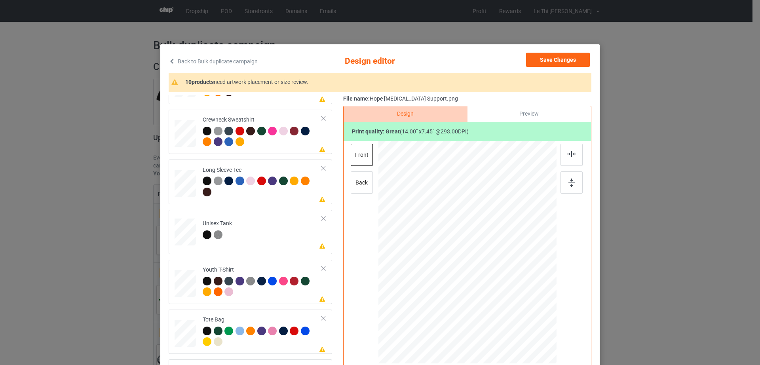
scroll to position [92, 0]
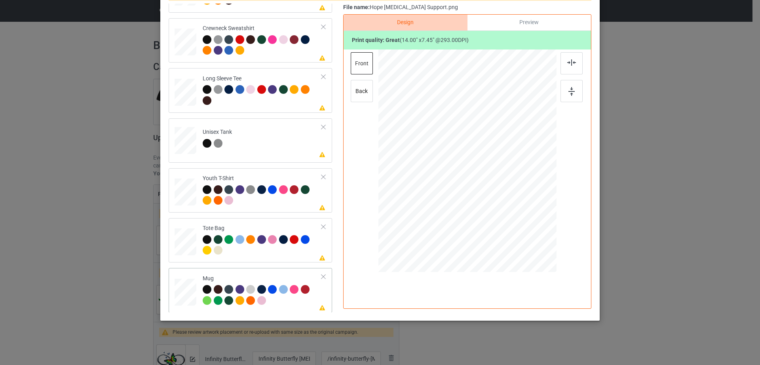
click at [321, 278] on div at bounding box center [324, 277] width 6 height 6
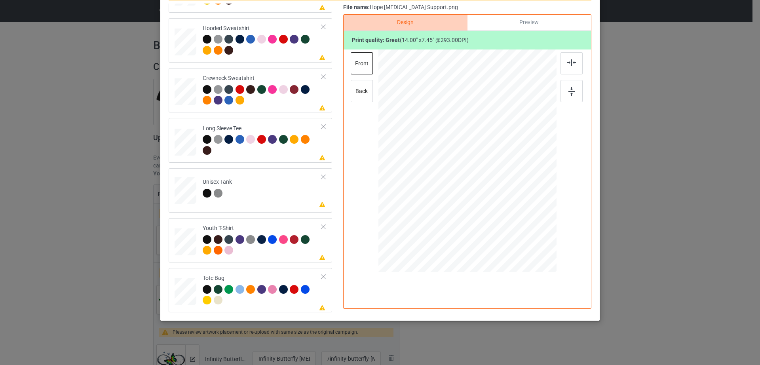
scroll to position [0, 0]
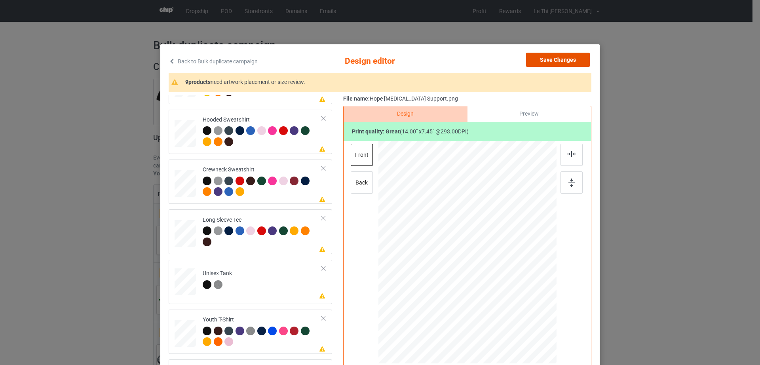
click at [552, 59] on button "Save Changes" at bounding box center [558, 60] width 64 height 14
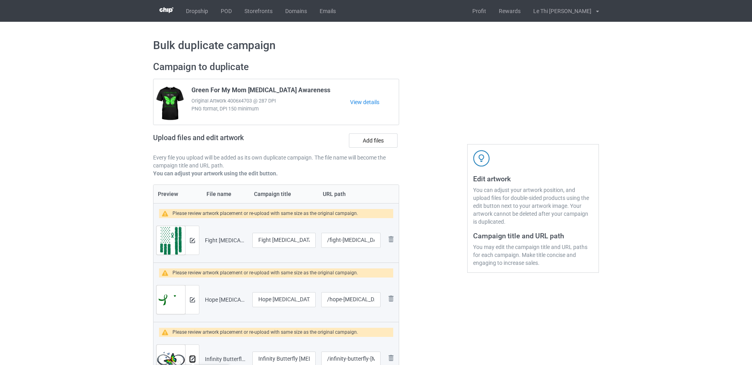
click at [193, 357] on img at bounding box center [192, 359] width 5 height 5
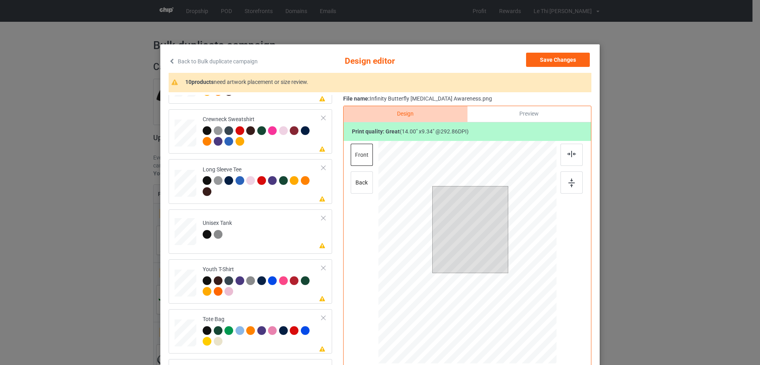
scroll to position [92, 0]
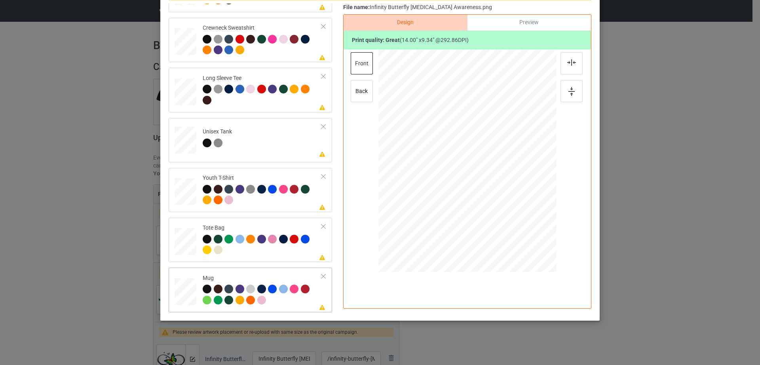
click at [313, 272] on td "Please review artwork placement Mug" at bounding box center [262, 290] width 128 height 38
click at [321, 275] on div at bounding box center [324, 277] width 6 height 6
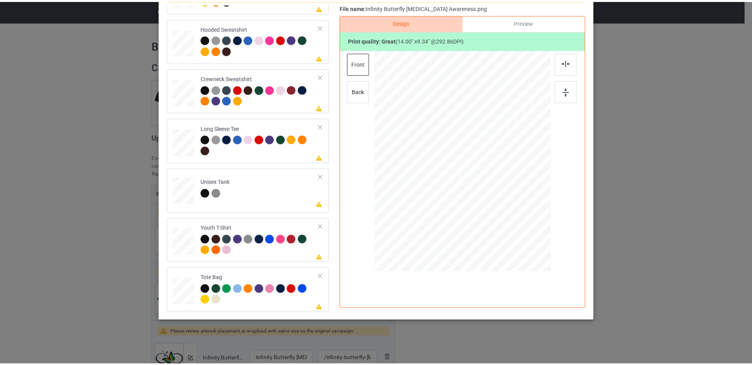
scroll to position [0, 0]
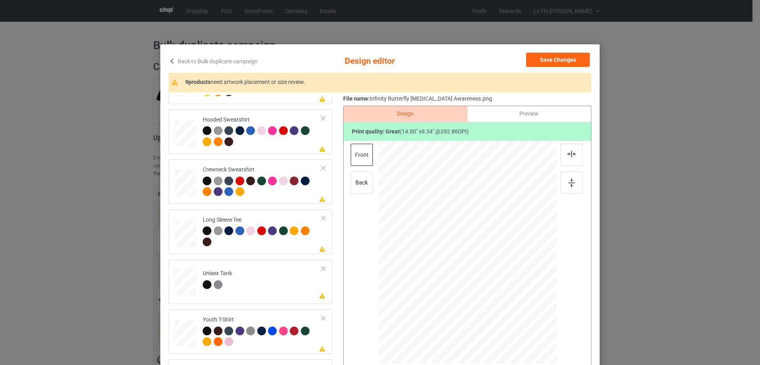
click at [564, 70] on div "Save Changes" at bounding box center [558, 61] width 65 height 17
click at [563, 61] on button "Save Changes" at bounding box center [558, 60] width 64 height 14
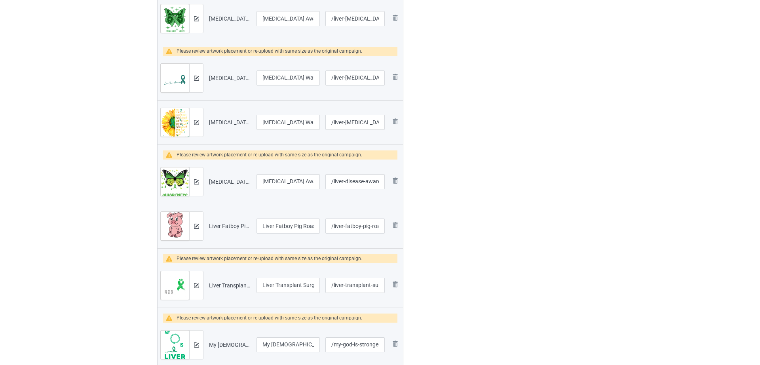
scroll to position [439, 0]
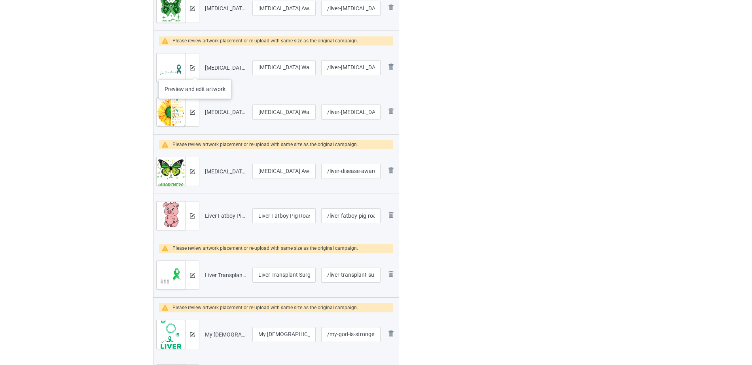
click at [195, 71] on div at bounding box center [192, 67] width 14 height 28
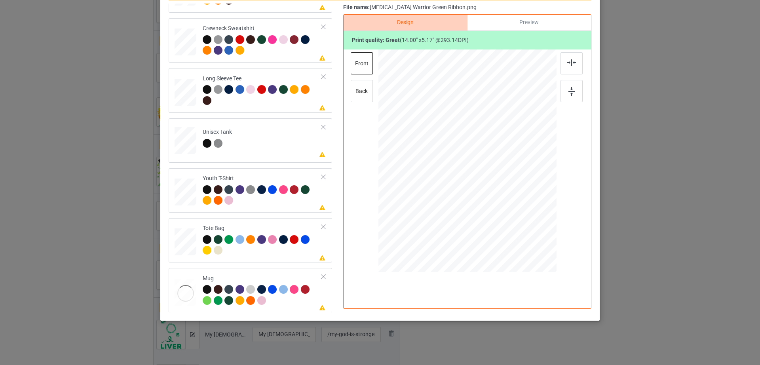
scroll to position [186, 0]
click at [321, 276] on div at bounding box center [324, 277] width 6 height 6
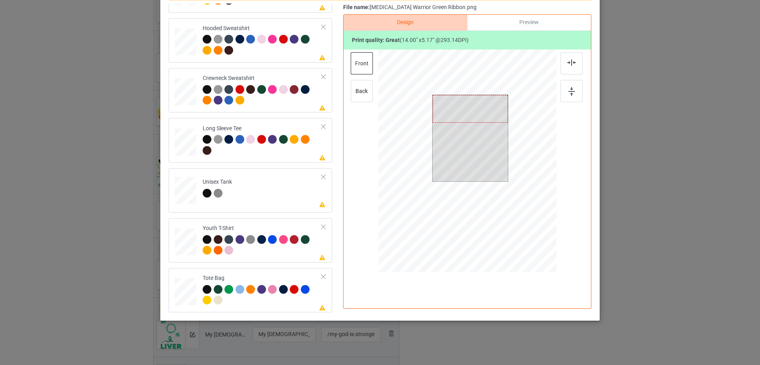
scroll to position [0, 0]
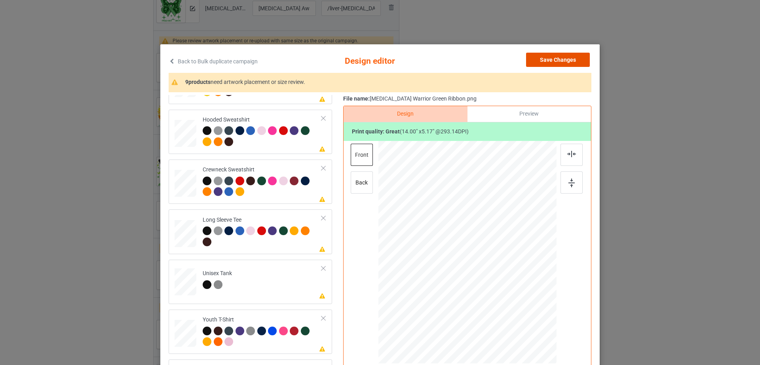
click at [542, 60] on button "Save Changes" at bounding box center [558, 60] width 64 height 14
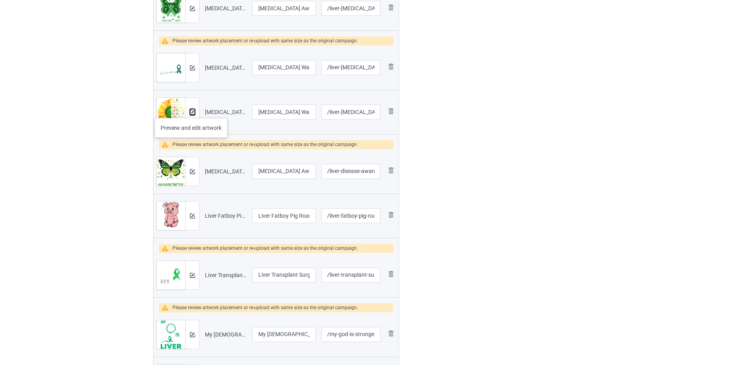
click at [192, 110] on img at bounding box center [192, 112] width 5 height 5
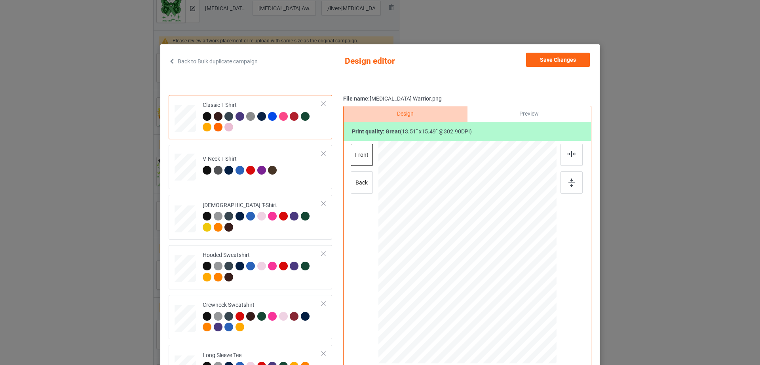
scroll to position [92, 0]
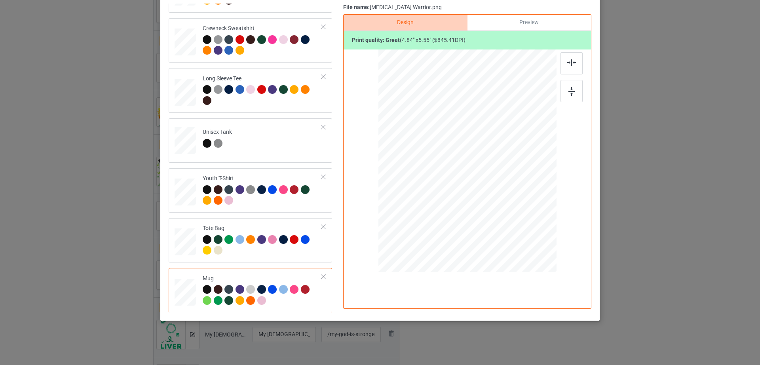
click at [321, 274] on div at bounding box center [324, 277] width 6 height 6
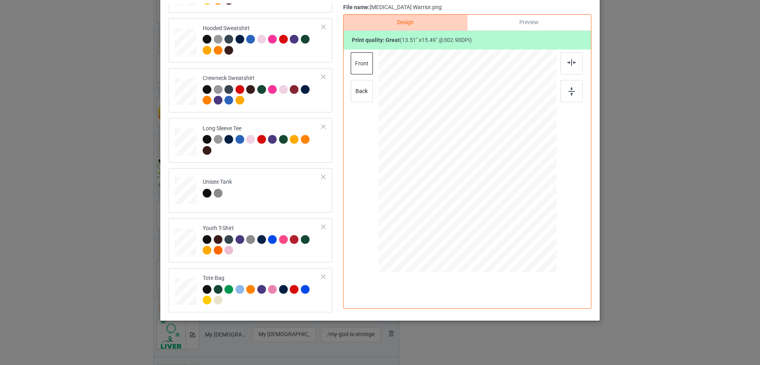
scroll to position [0, 0]
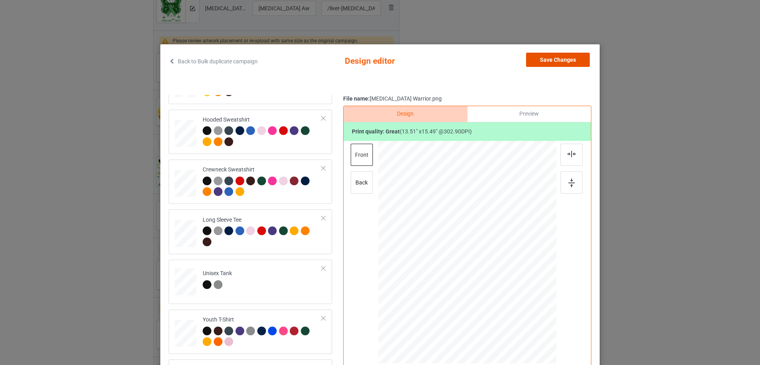
click at [558, 58] on button "Save Changes" at bounding box center [558, 60] width 64 height 14
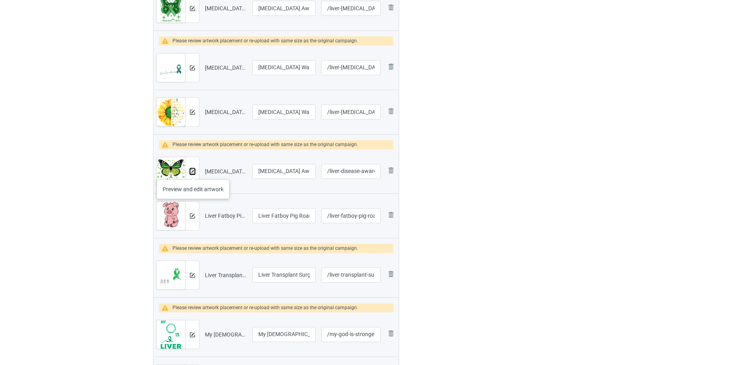
click at [193, 171] on img at bounding box center [192, 171] width 5 height 5
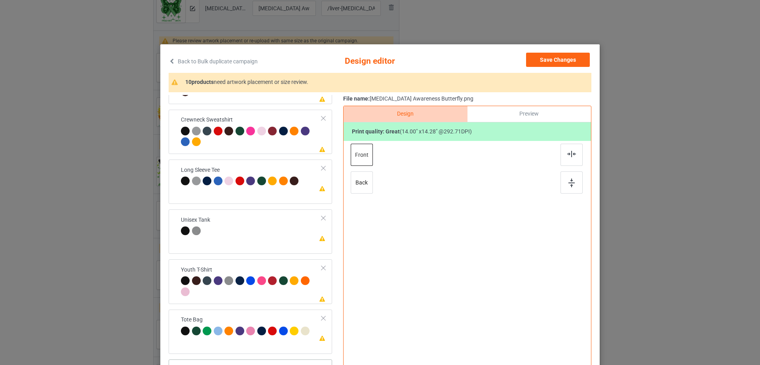
scroll to position [92, 0]
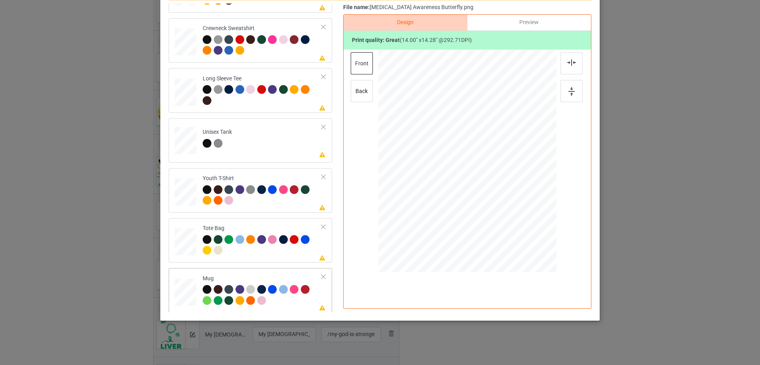
click at [312, 273] on td "Please review artwork placement Mug" at bounding box center [262, 290] width 128 height 38
click at [321, 275] on div at bounding box center [324, 277] width 6 height 6
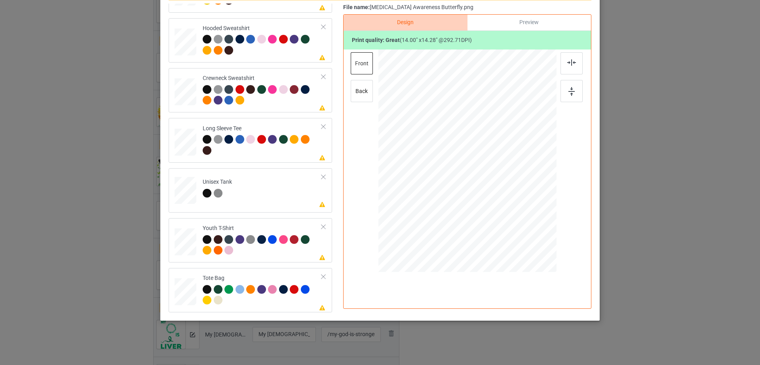
scroll to position [0, 0]
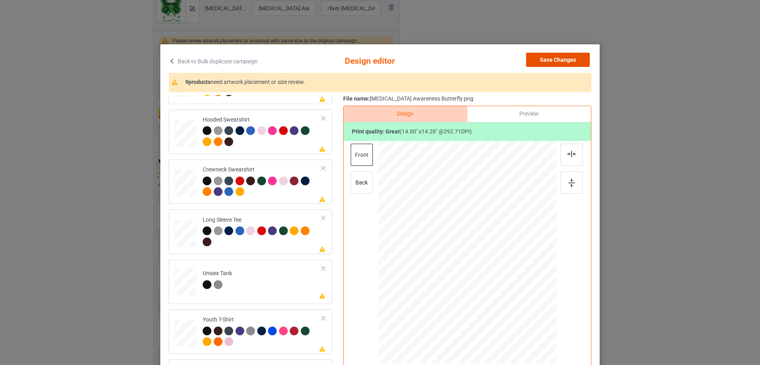
click at [547, 62] on button "Save Changes" at bounding box center [558, 60] width 64 height 14
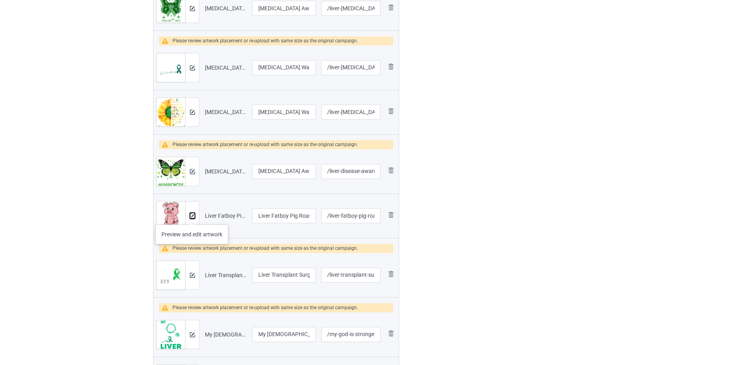
click at [192, 217] on img at bounding box center [192, 215] width 5 height 5
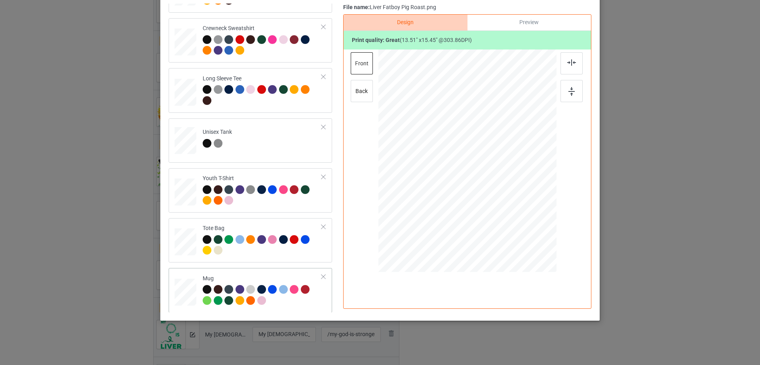
click at [251, 281] on div "Mug" at bounding box center [262, 290] width 119 height 30
click at [321, 275] on div at bounding box center [324, 277] width 6 height 6
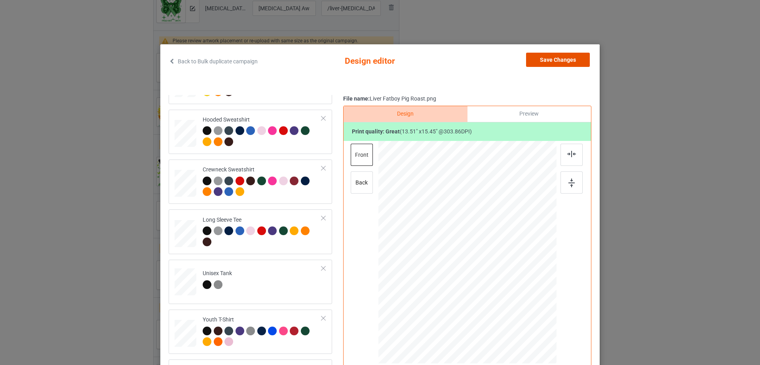
click at [573, 60] on button "Save Changes" at bounding box center [558, 60] width 64 height 14
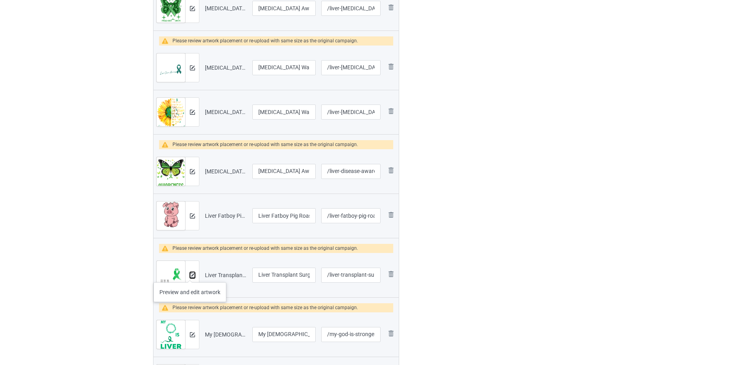
click at [190, 274] on img at bounding box center [192, 275] width 5 height 5
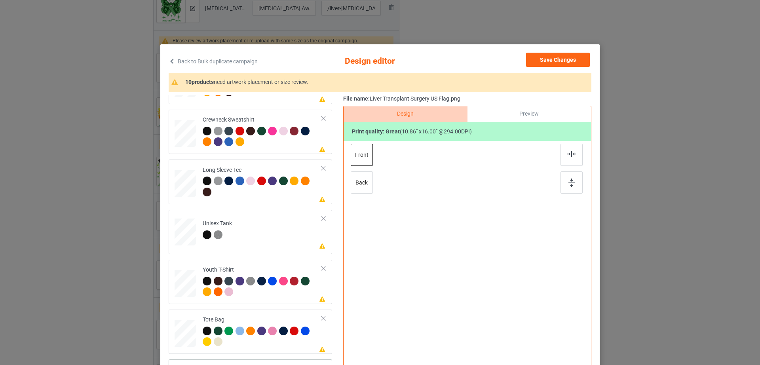
scroll to position [186, 0]
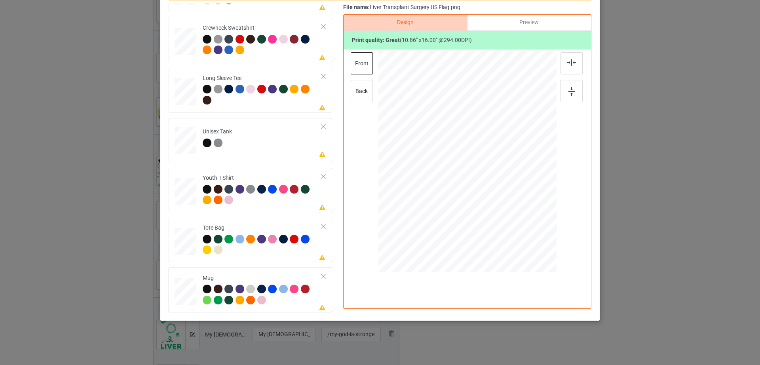
click at [321, 278] on div at bounding box center [324, 277] width 6 height 6
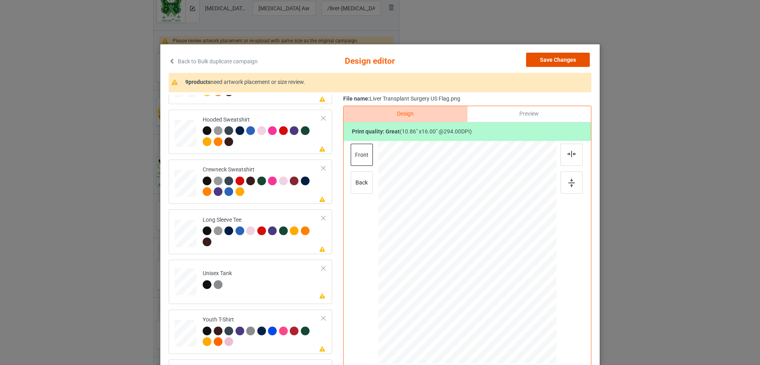
click at [568, 58] on button "Save Changes" at bounding box center [558, 60] width 64 height 14
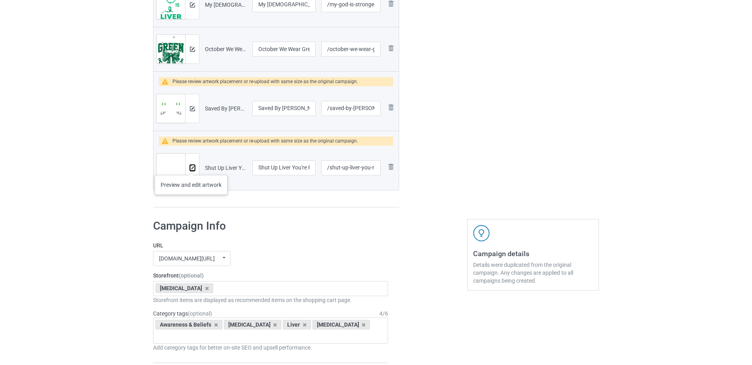
click at [191, 167] on img at bounding box center [192, 167] width 5 height 5
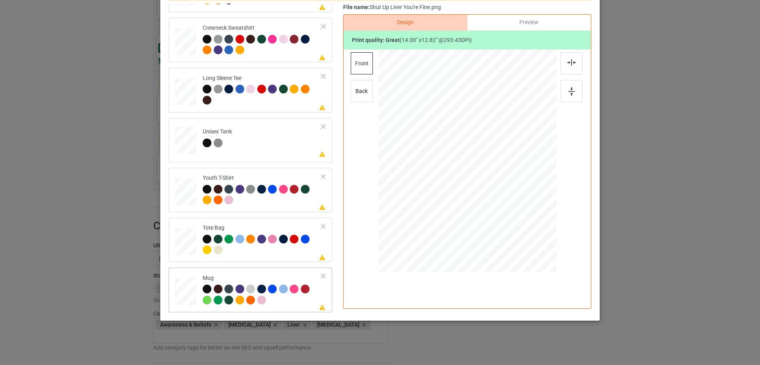
click at [188, 289] on div at bounding box center [186, 291] width 22 height 9
click at [321, 277] on div at bounding box center [324, 277] width 6 height 6
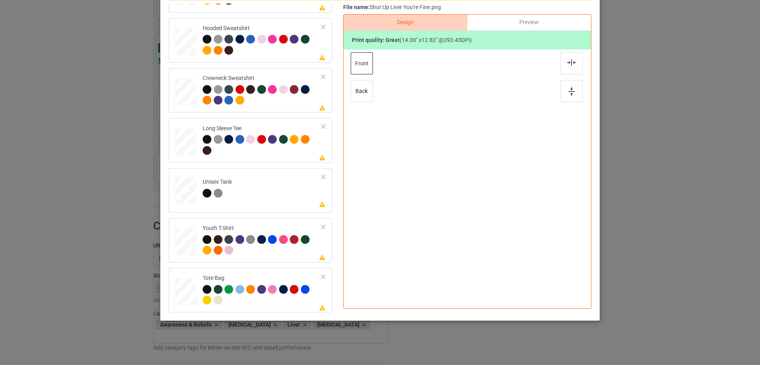
scroll to position [135, 0]
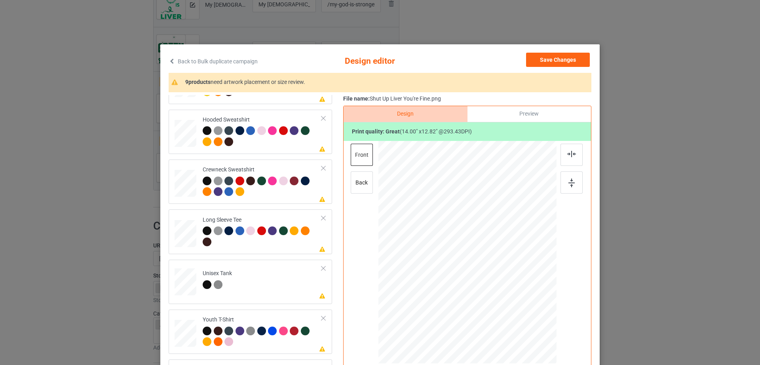
click at [555, 52] on div "Back to Bulk duplicate campaign Design editor Save Changes 9 products need artw…" at bounding box center [379, 228] width 439 height 368
click at [555, 60] on button "Save Changes" at bounding box center [558, 60] width 64 height 14
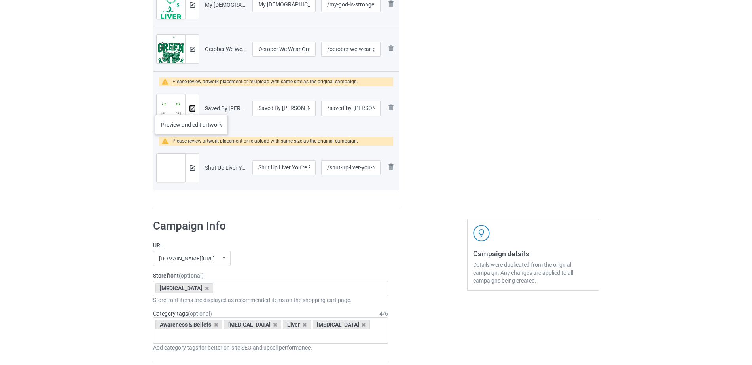
click at [192, 107] on img at bounding box center [192, 108] width 5 height 5
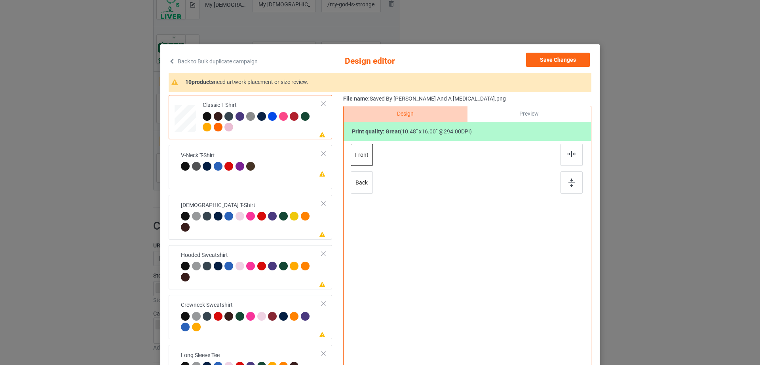
scroll to position [185, 0]
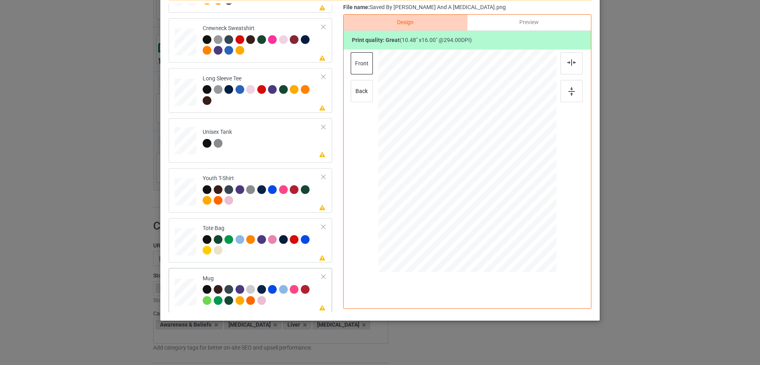
click at [321, 278] on div at bounding box center [324, 277] width 6 height 6
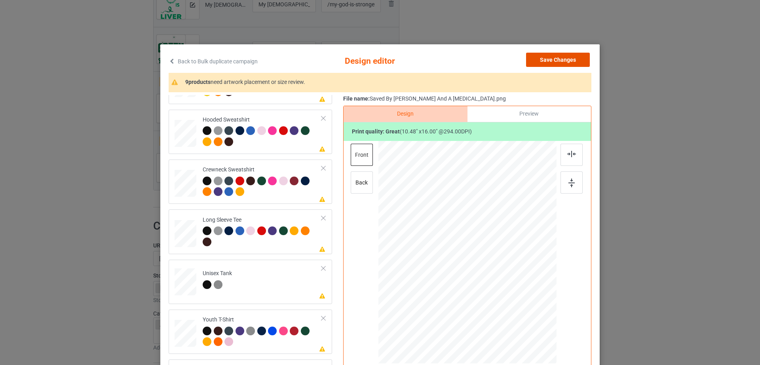
click at [571, 61] on button "Save Changes" at bounding box center [558, 60] width 64 height 14
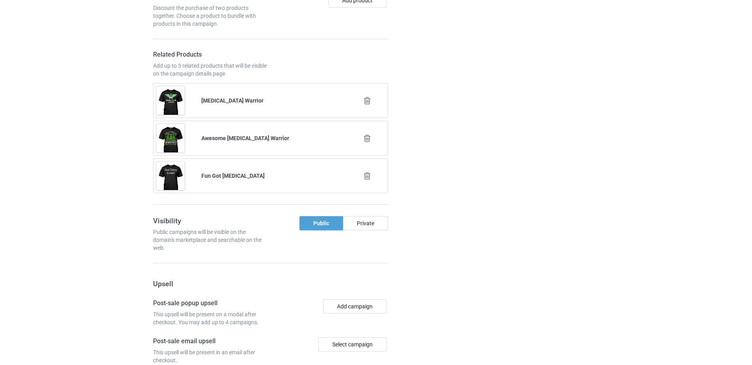
scroll to position [1470, 0]
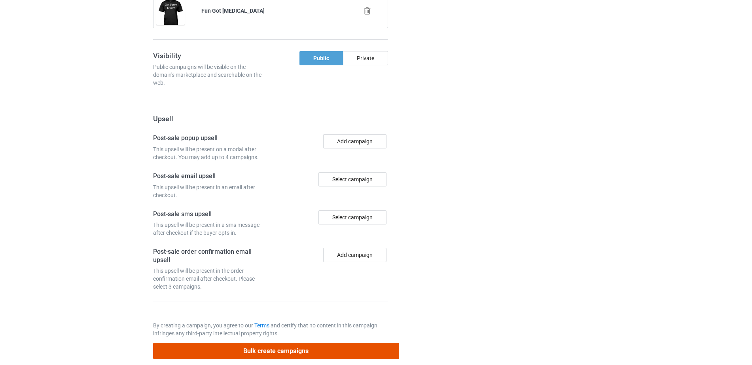
click at [283, 343] on button "Bulk create campaigns" at bounding box center [276, 351] width 246 height 16
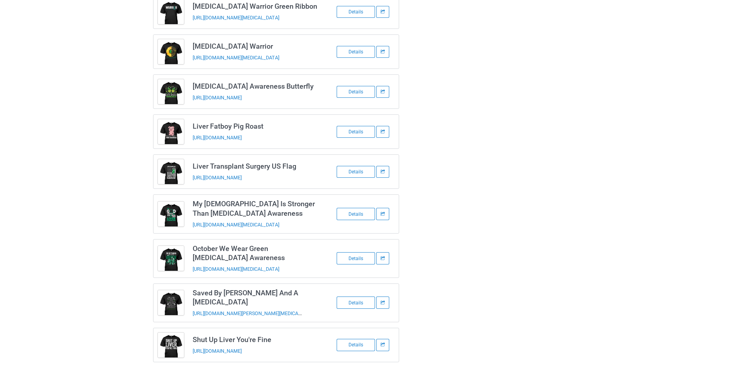
scroll to position [0, 0]
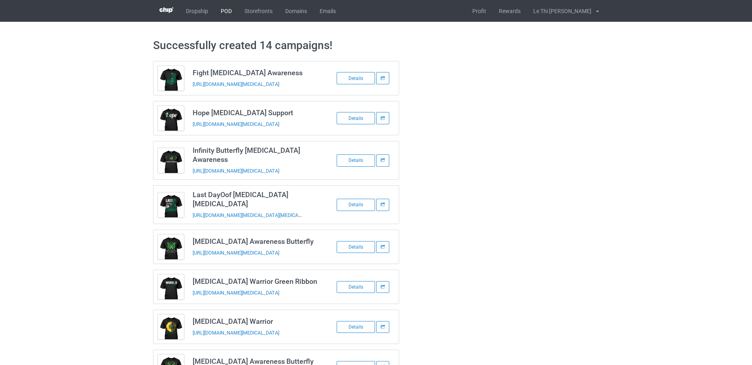
click at [228, 10] on link "POD" at bounding box center [227, 11] width 24 height 22
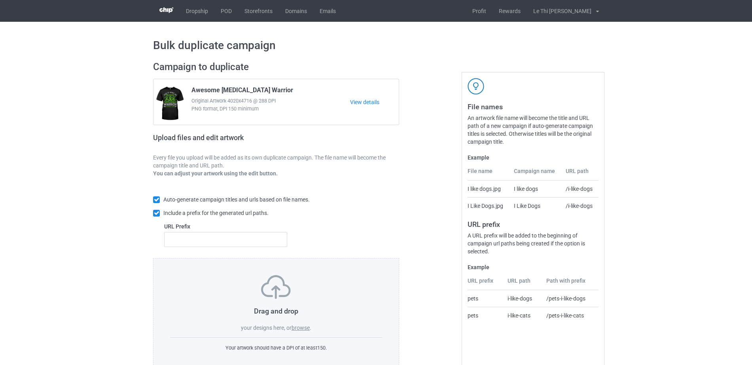
click at [296, 328] on label "browse" at bounding box center [301, 328] width 18 height 6
click at [0, 0] on input "browse" at bounding box center [0, 0] width 0 height 0
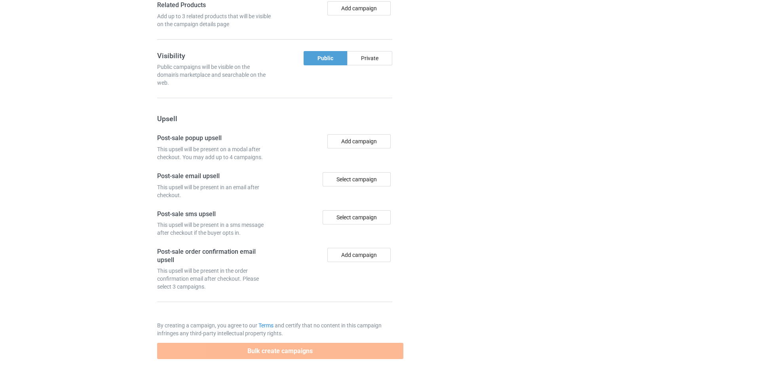
scroll to position [937, 0]
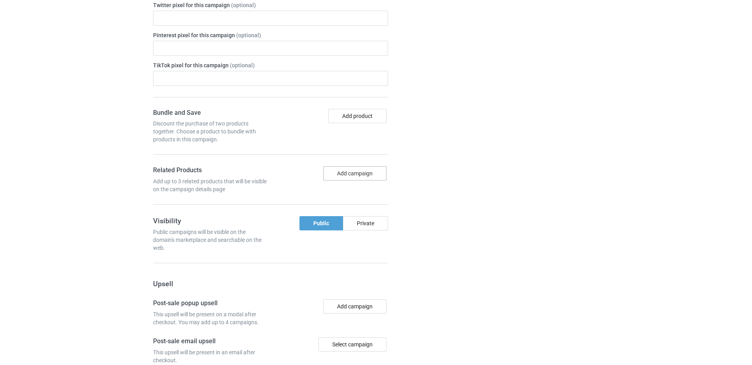
click at [336, 166] on button "Add campaign" at bounding box center [354, 173] width 63 height 14
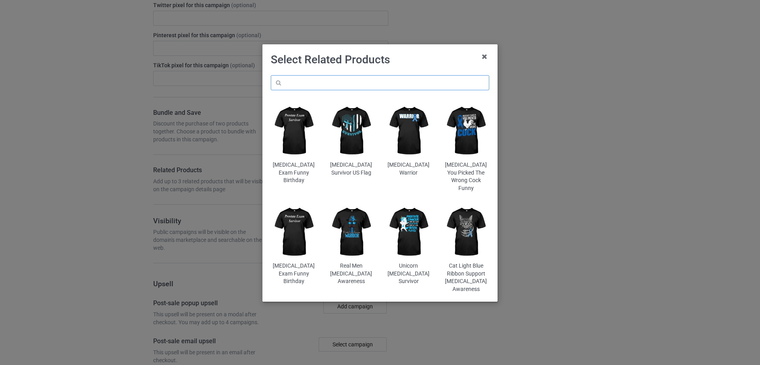
click at [287, 84] on input "text" at bounding box center [380, 82] width 218 height 15
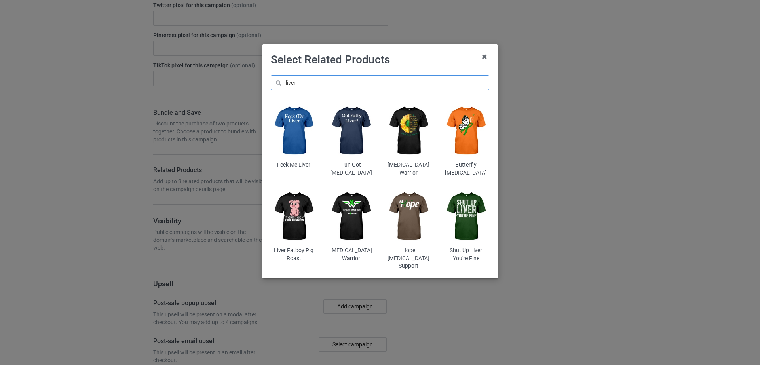
type input "liver"
click at [404, 132] on img at bounding box center [409, 131] width 46 height 58
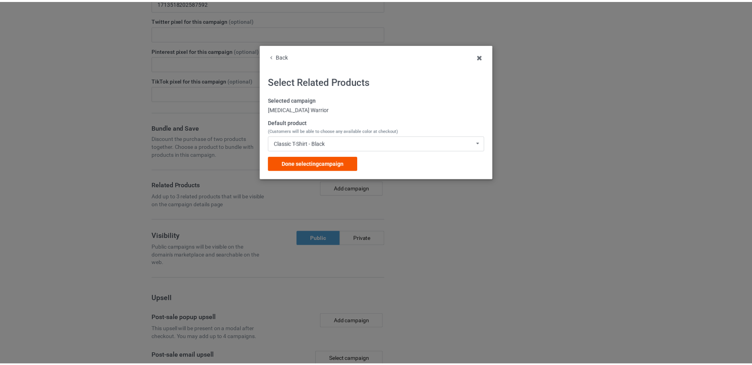
scroll to position [967, 0]
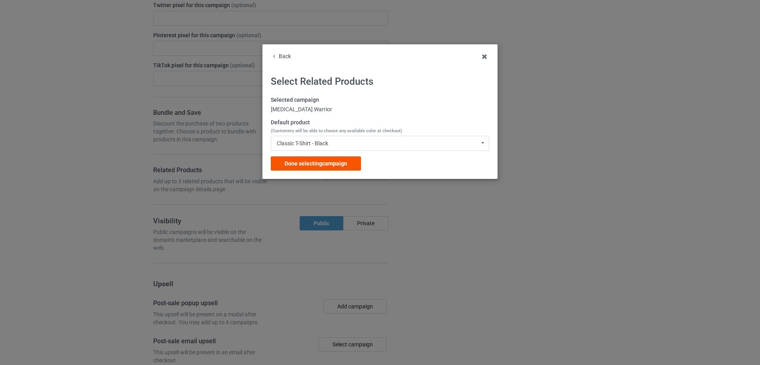
click at [296, 165] on span "Done selecting campaign" at bounding box center [316, 163] width 63 height 6
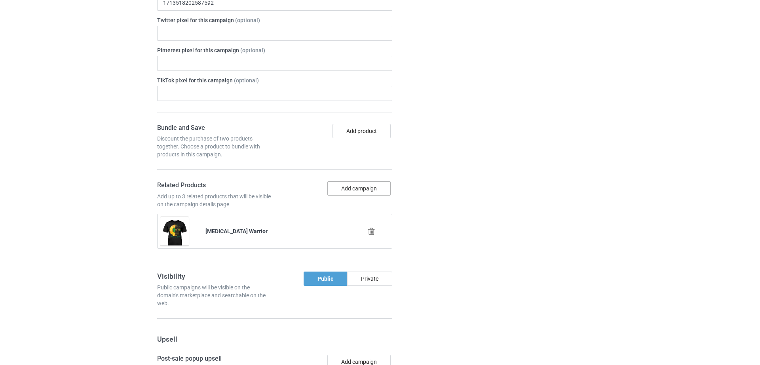
scroll to position [982, 0]
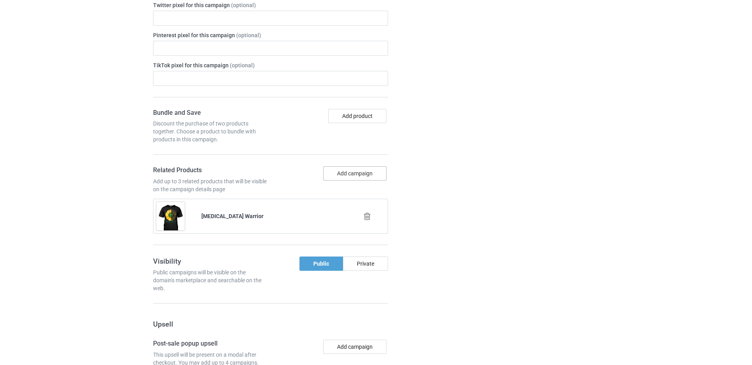
click at [340, 166] on button "Add campaign" at bounding box center [354, 173] width 63 height 14
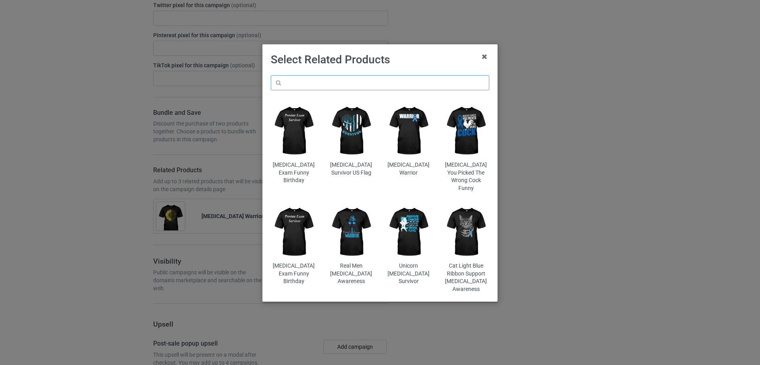
click at [342, 83] on input "text" at bounding box center [380, 82] width 218 height 15
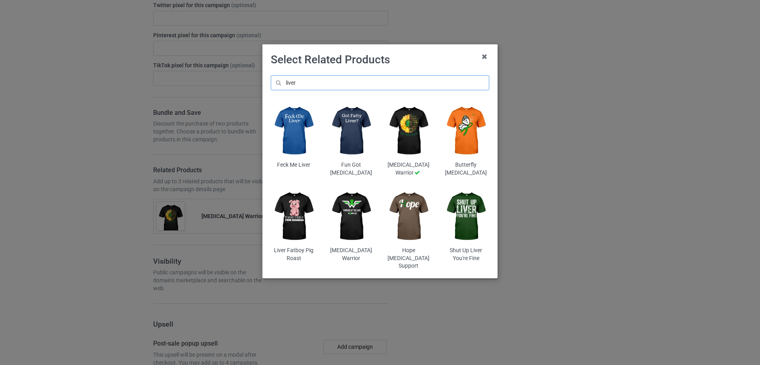
type input "liver"
click at [297, 225] on img at bounding box center [294, 217] width 46 height 58
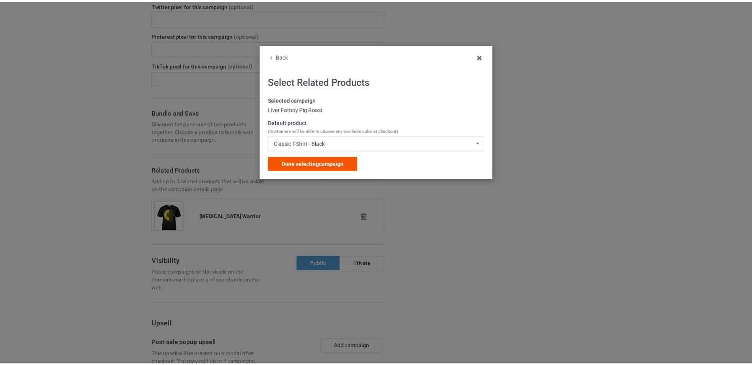
scroll to position [1042, 0]
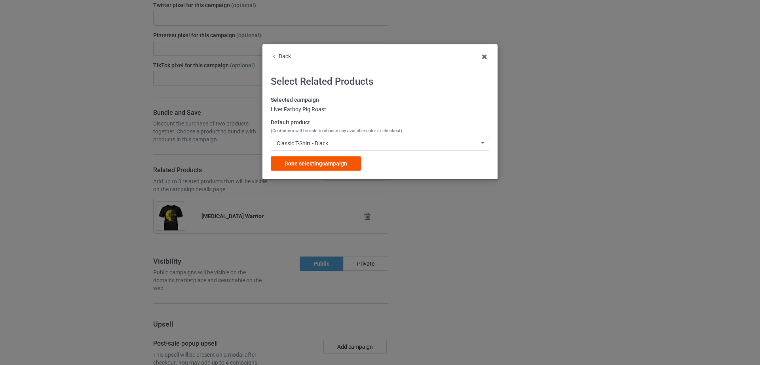
click at [331, 161] on span "Done selecting campaign" at bounding box center [316, 163] width 63 height 6
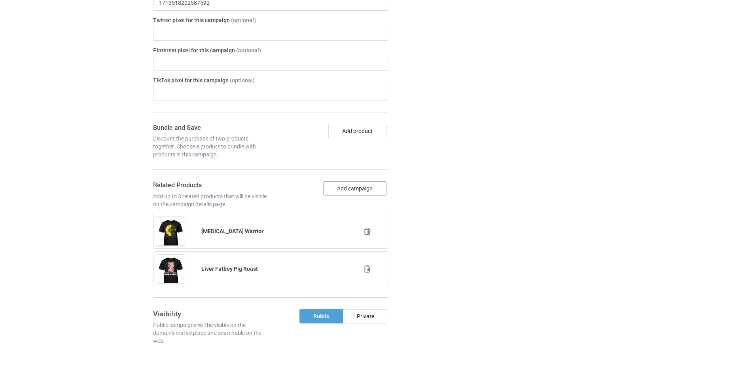
scroll to position [1057, 0]
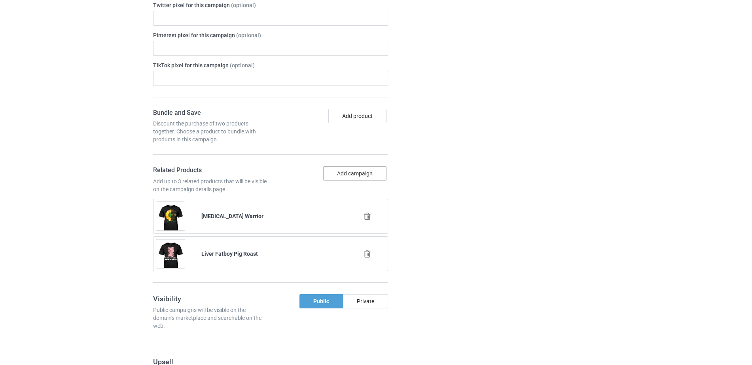
click at [340, 166] on button "Add campaign" at bounding box center [354, 173] width 63 height 14
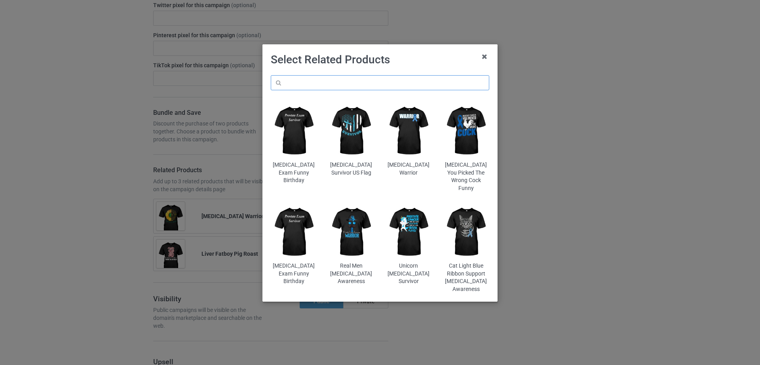
click at [346, 80] on input "text" at bounding box center [380, 82] width 218 height 15
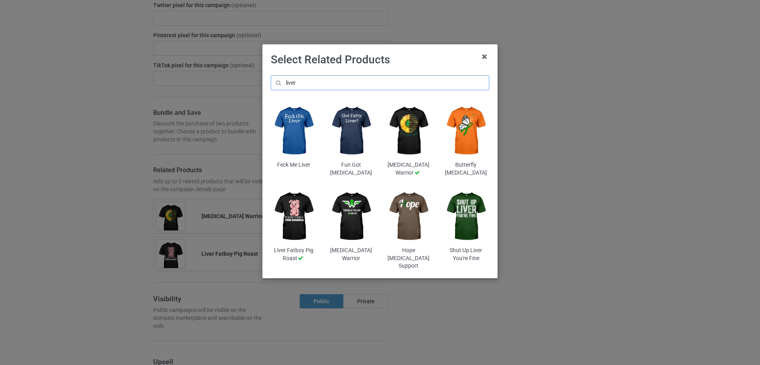
type input "liver"
click at [454, 216] on img at bounding box center [466, 217] width 46 height 58
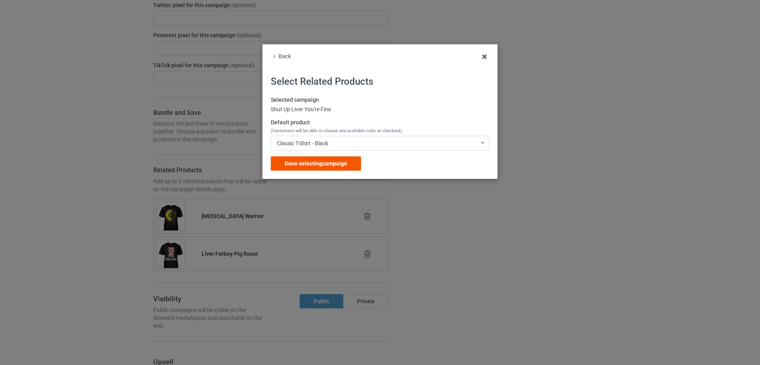
click at [324, 167] on span "Done selecting campaign" at bounding box center [316, 163] width 63 height 6
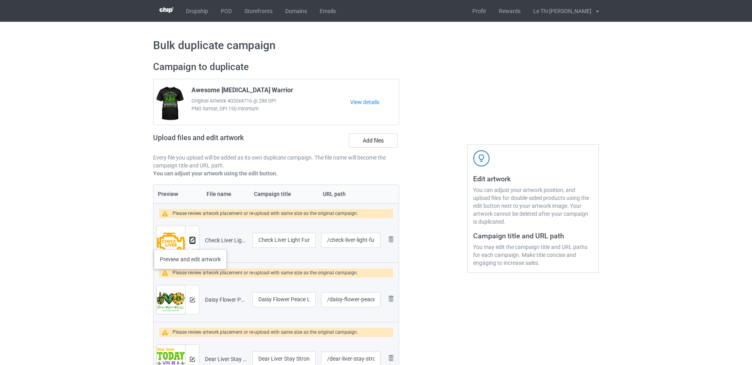
click at [191, 242] on img at bounding box center [192, 240] width 5 height 5
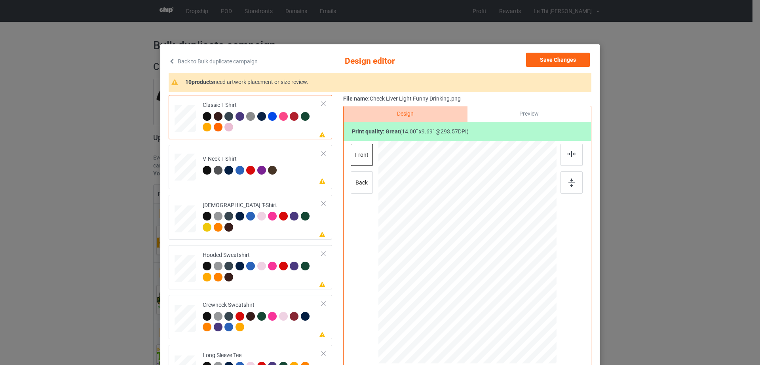
scroll to position [92, 0]
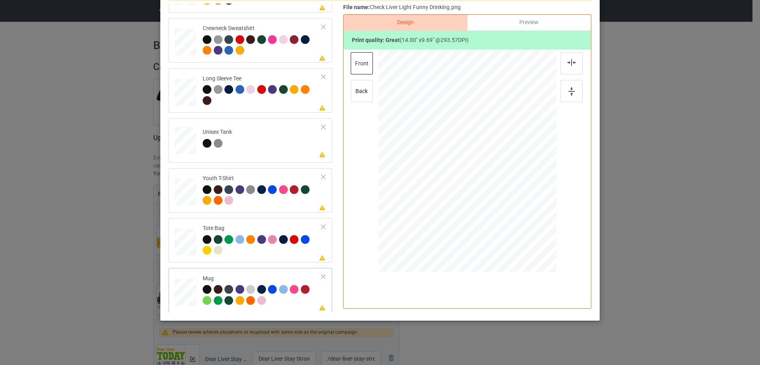
click at [321, 276] on div at bounding box center [324, 277] width 6 height 6
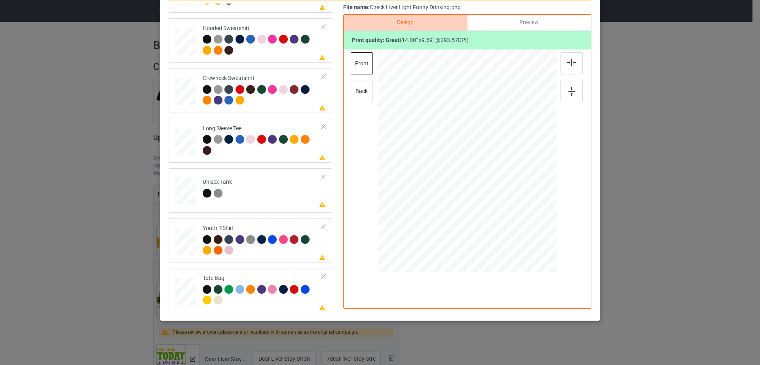
scroll to position [0, 0]
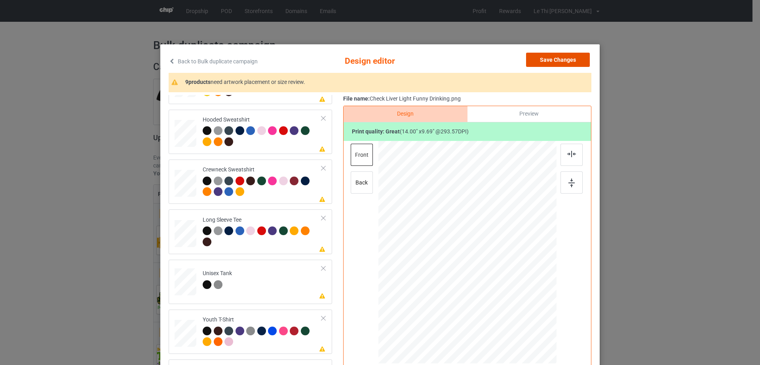
drag, startPoint x: 563, startPoint y: 58, endPoint x: 565, endPoint y: 51, distance: 6.8
click at [562, 58] on button "Save Changes" at bounding box center [558, 60] width 64 height 14
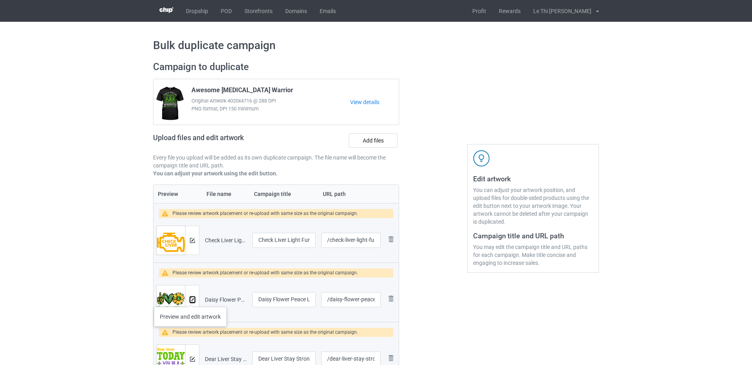
click at [190, 299] on img at bounding box center [192, 299] width 5 height 5
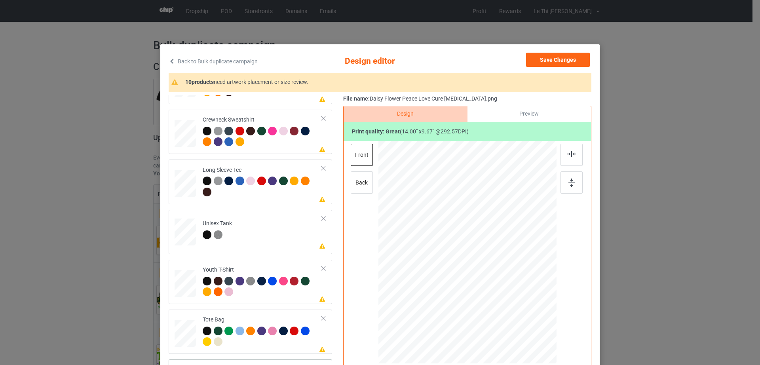
scroll to position [92, 0]
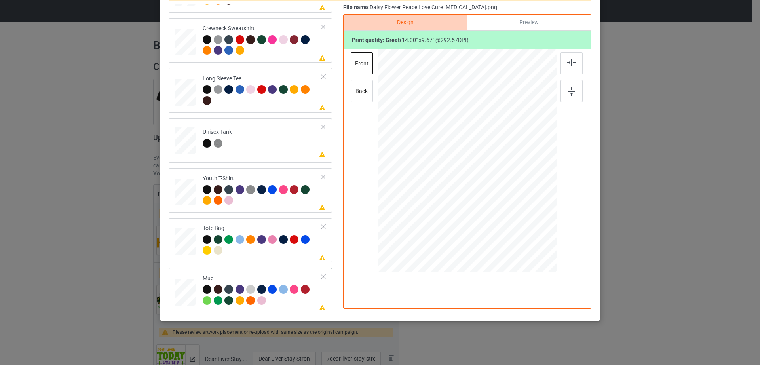
click at [313, 274] on td "Please review artwork placement Mug" at bounding box center [262, 290] width 128 height 38
click at [321, 276] on div at bounding box center [324, 277] width 6 height 6
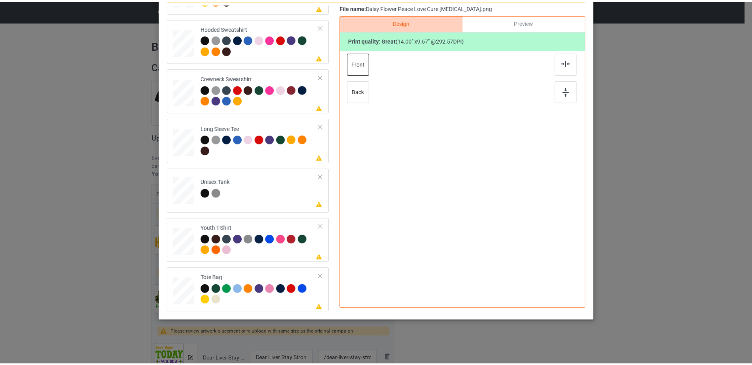
scroll to position [0, 0]
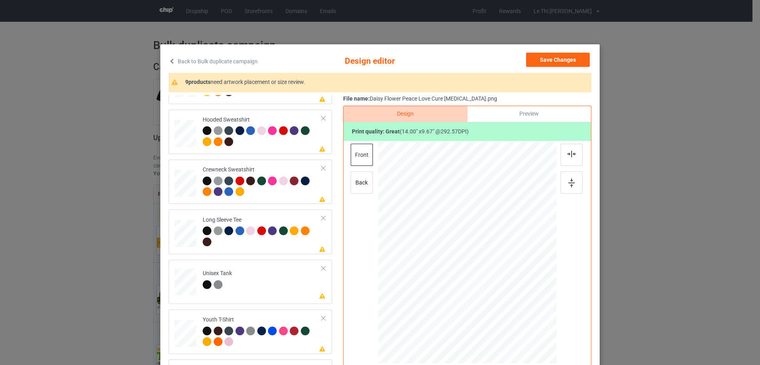
click at [542, 68] on div "Save Changes" at bounding box center [558, 61] width 65 height 17
click at [543, 62] on button "Save Changes" at bounding box center [558, 60] width 64 height 14
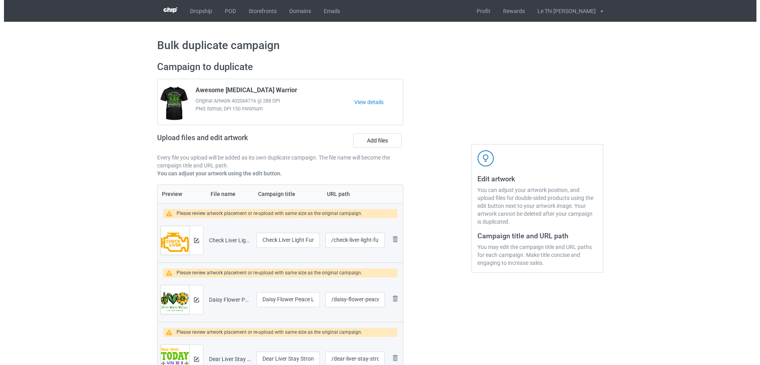
scroll to position [165, 0]
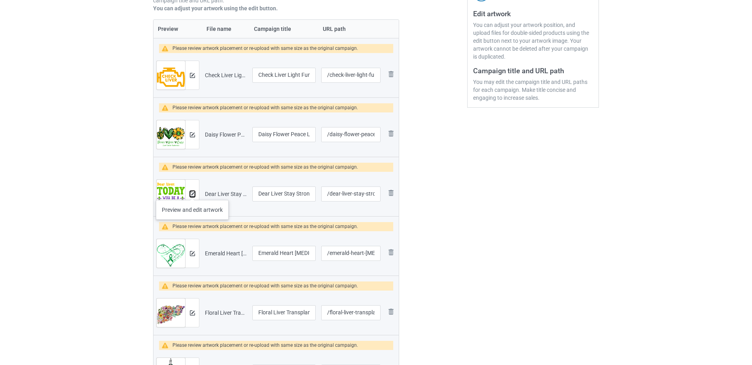
click at [191, 192] on img at bounding box center [192, 194] width 5 height 5
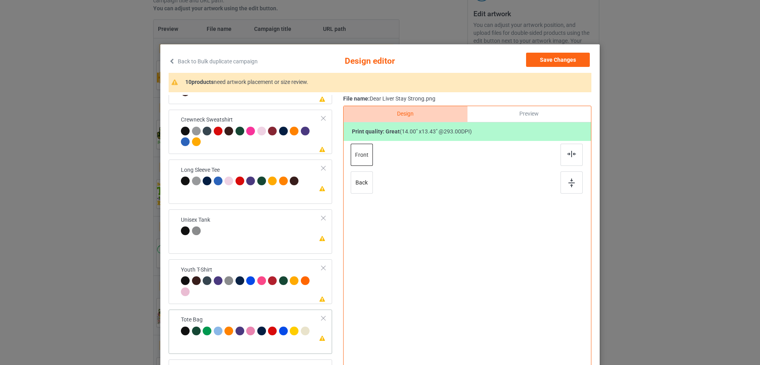
scroll to position [92, 0]
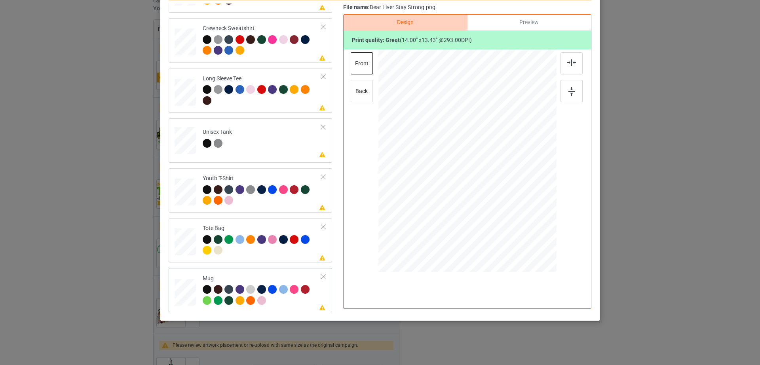
click at [321, 275] on div at bounding box center [324, 277] width 6 height 6
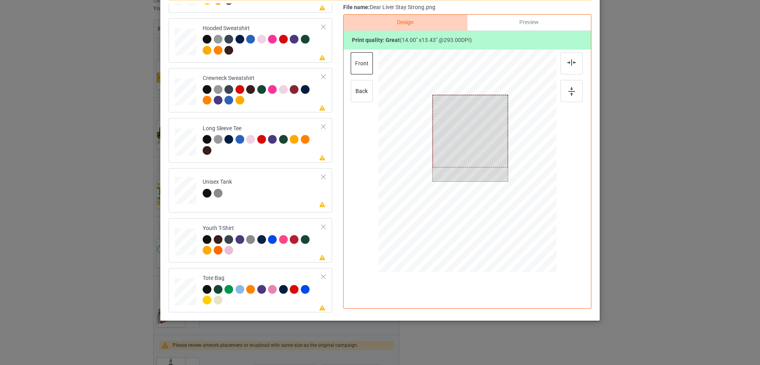
scroll to position [0, 0]
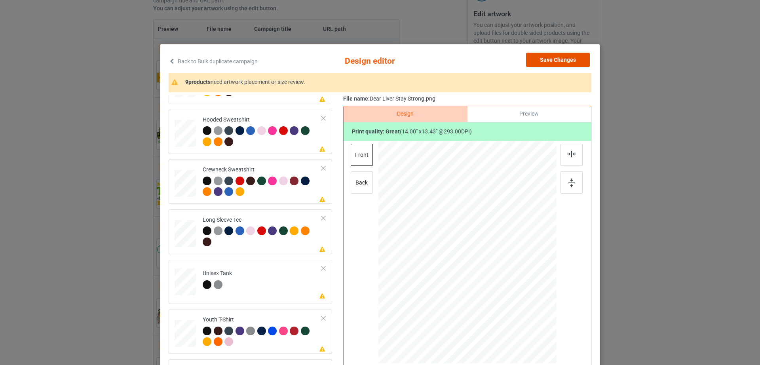
click at [548, 58] on button "Save Changes" at bounding box center [558, 60] width 64 height 14
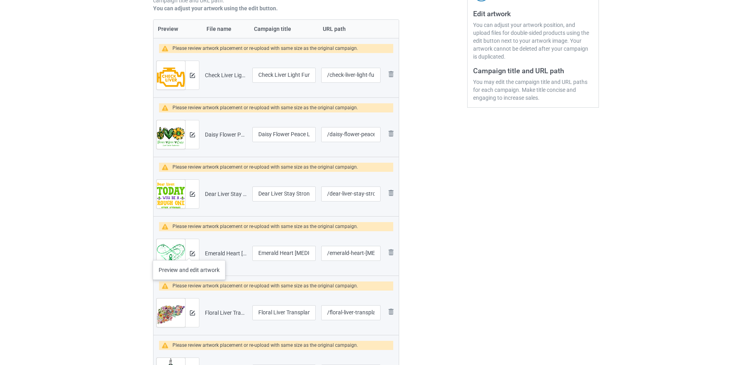
click at [189, 252] on div at bounding box center [192, 253] width 14 height 28
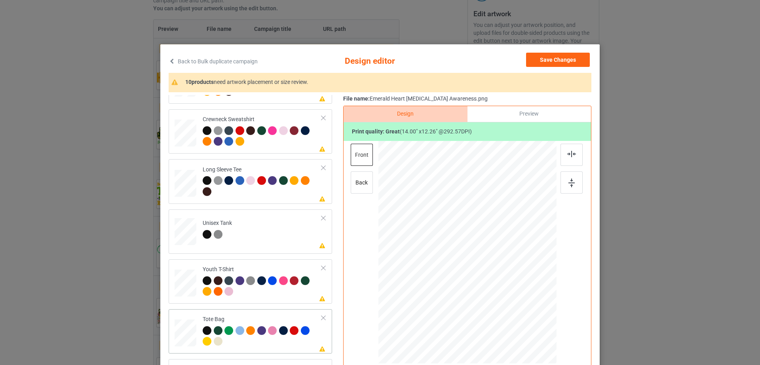
scroll to position [92, 0]
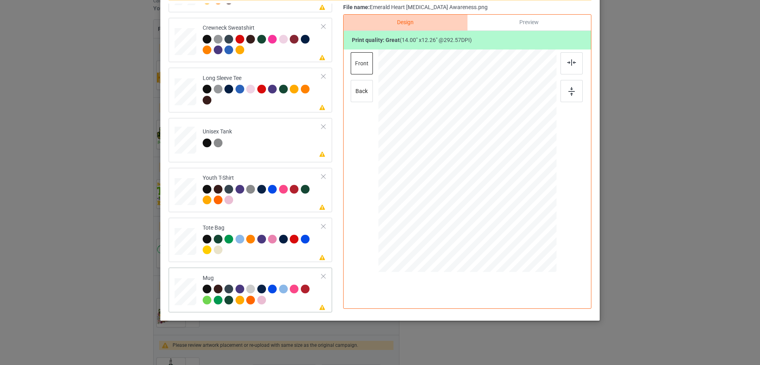
click at [321, 276] on div at bounding box center [324, 277] width 6 height 6
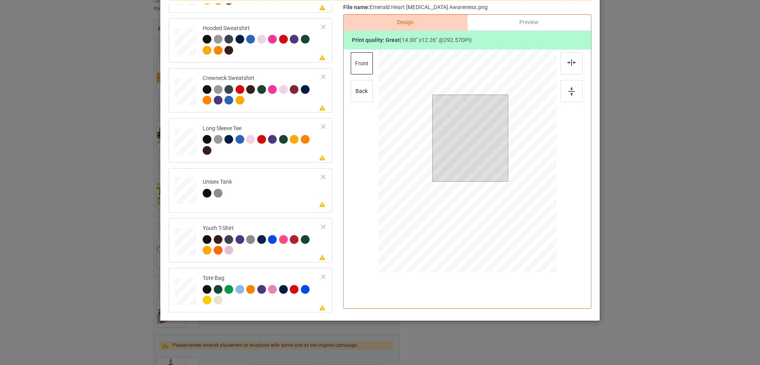
scroll to position [0, 0]
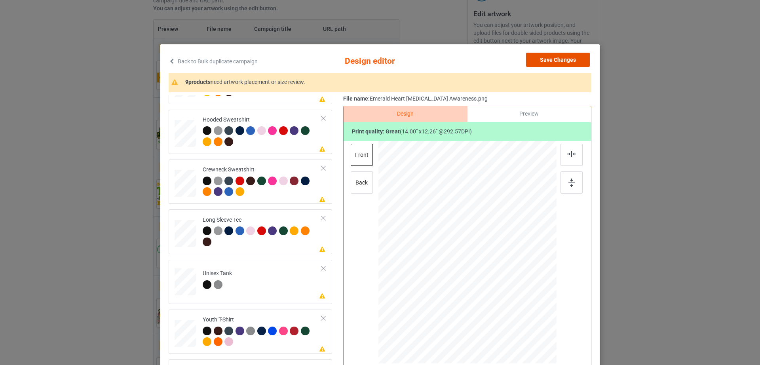
click at [551, 58] on button "Save Changes" at bounding box center [558, 60] width 64 height 14
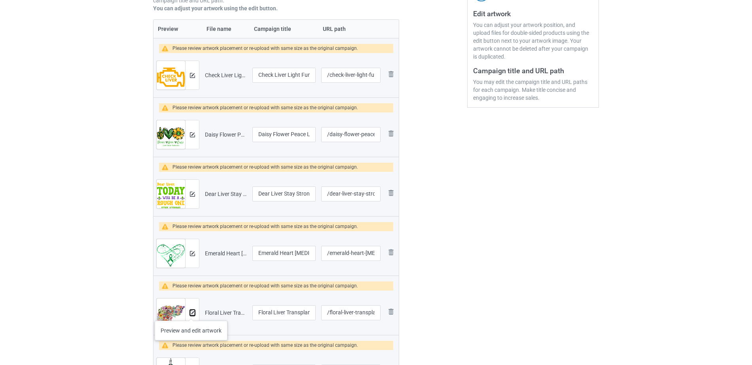
click at [191, 313] on img at bounding box center [192, 312] width 5 height 5
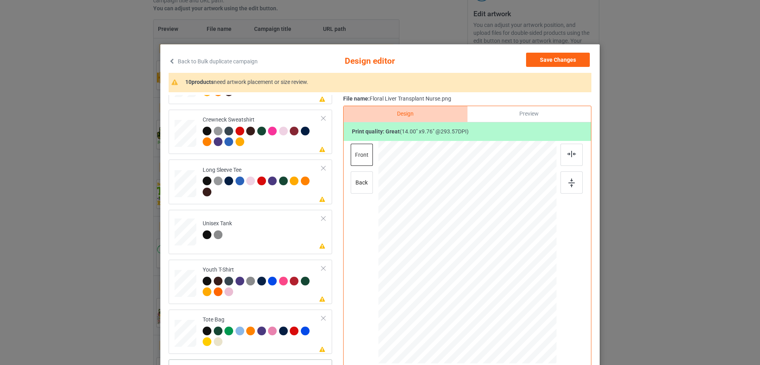
scroll to position [92, 0]
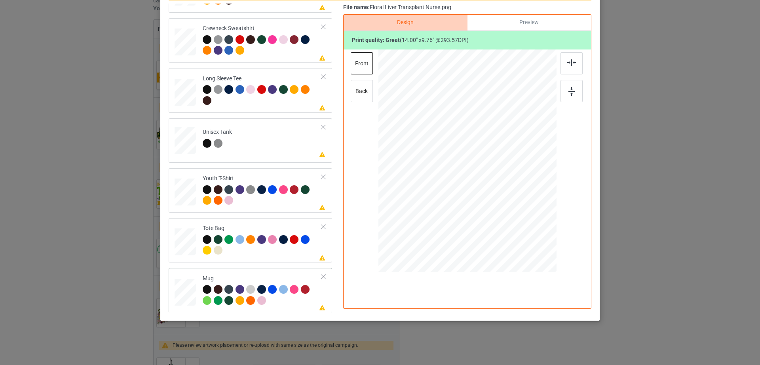
click at [321, 275] on div at bounding box center [324, 277] width 6 height 6
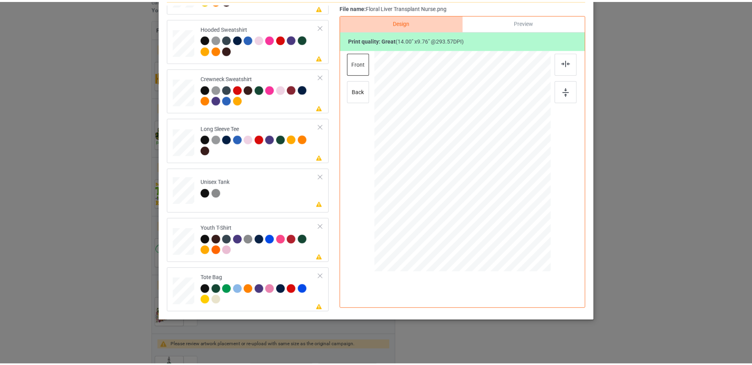
scroll to position [0, 0]
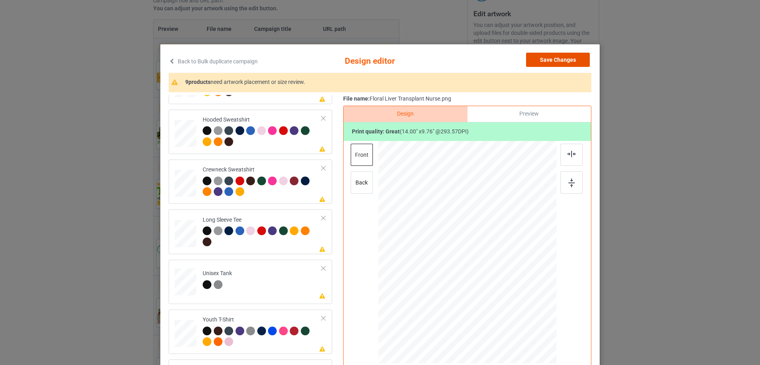
click at [564, 54] on button "Save Changes" at bounding box center [558, 60] width 64 height 14
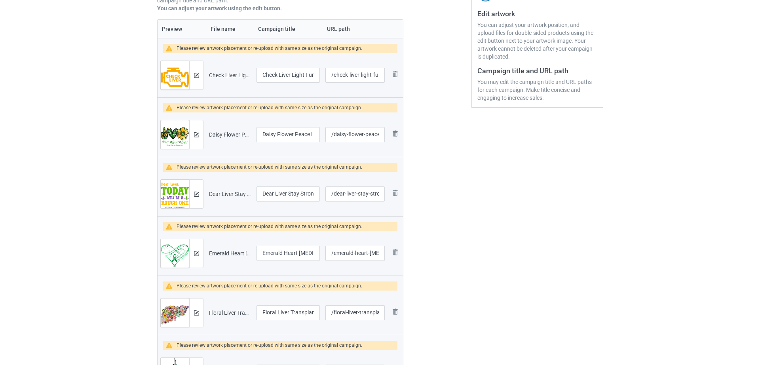
scroll to position [495, 0]
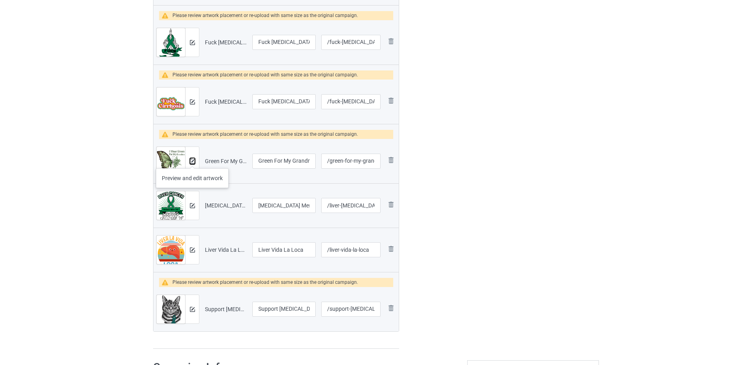
click at [193, 160] on img at bounding box center [192, 161] width 5 height 5
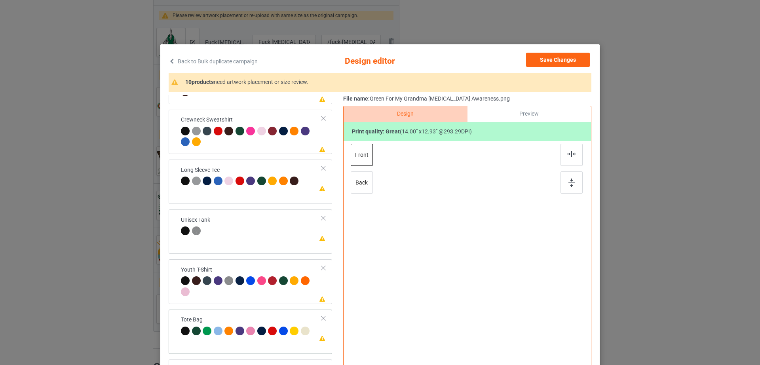
scroll to position [92, 0]
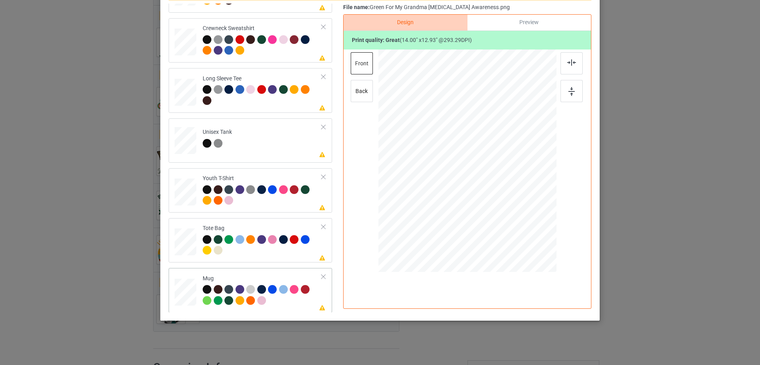
click at [321, 274] on div at bounding box center [324, 277] width 6 height 6
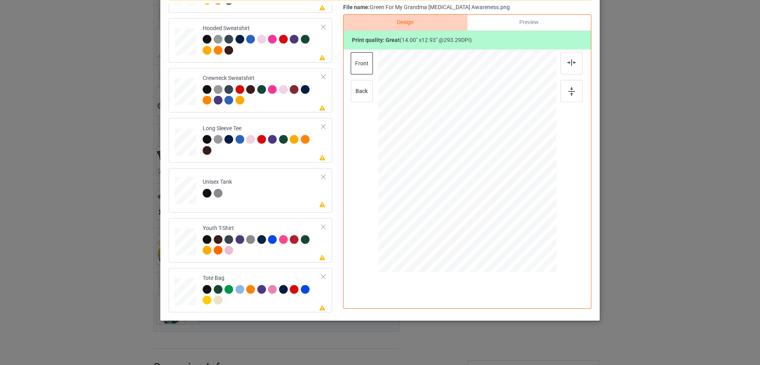
scroll to position [0, 0]
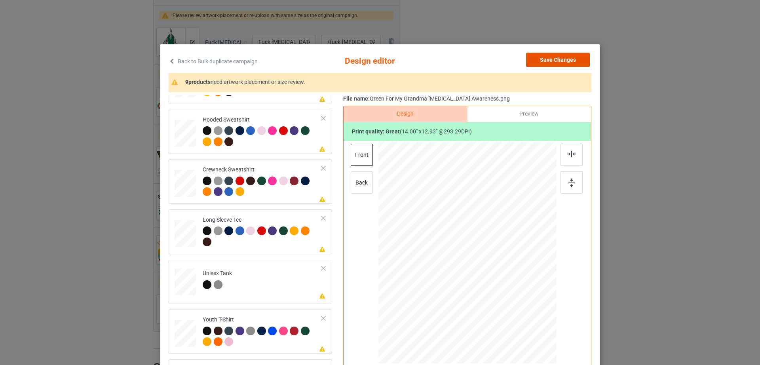
click at [544, 59] on button "Save Changes" at bounding box center [558, 60] width 64 height 14
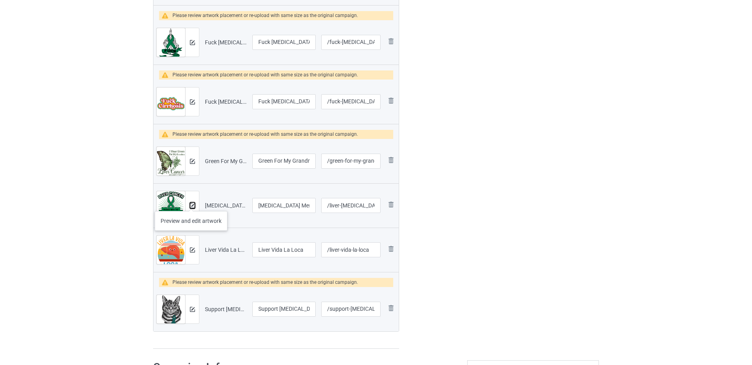
click at [191, 203] on img at bounding box center [192, 205] width 5 height 5
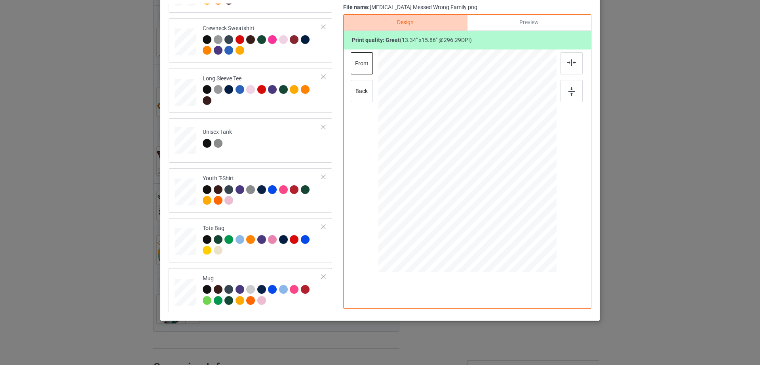
click at [315, 273] on td "Mug" at bounding box center [262, 290] width 128 height 38
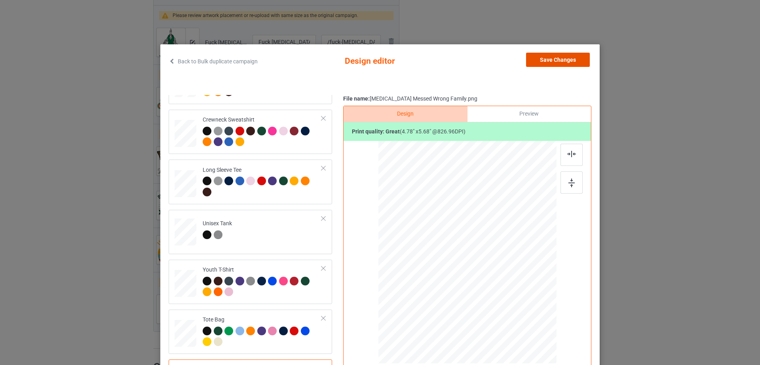
click at [545, 59] on button "Save Changes" at bounding box center [558, 60] width 64 height 14
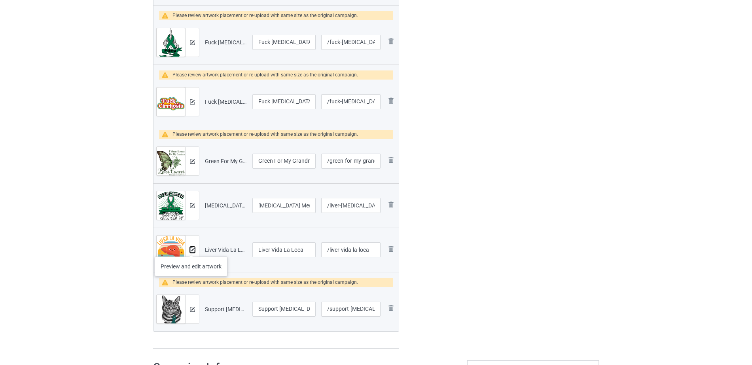
click at [191, 249] on img at bounding box center [192, 249] width 5 height 5
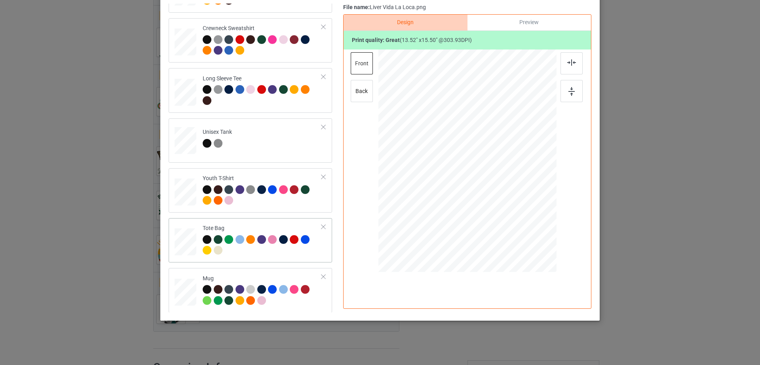
click at [321, 274] on div at bounding box center [324, 277] width 6 height 6
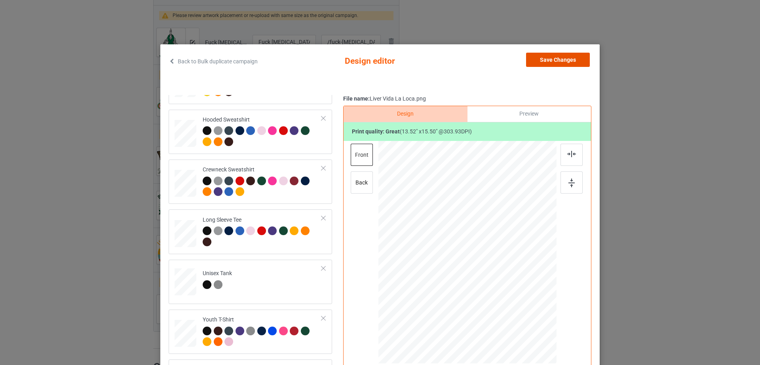
click at [570, 60] on button "Save Changes" at bounding box center [558, 60] width 64 height 14
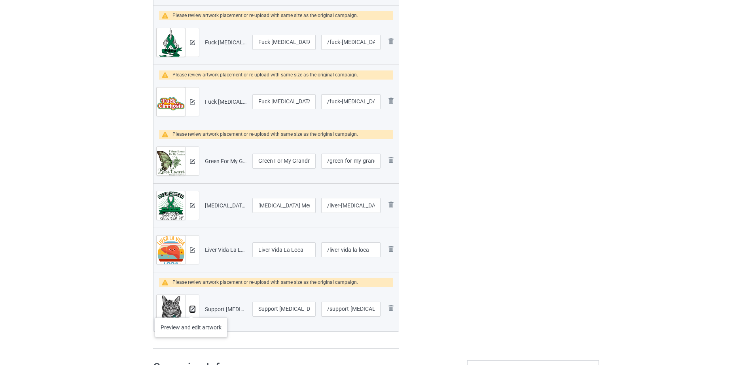
click at [191, 310] on img at bounding box center [192, 309] width 5 height 5
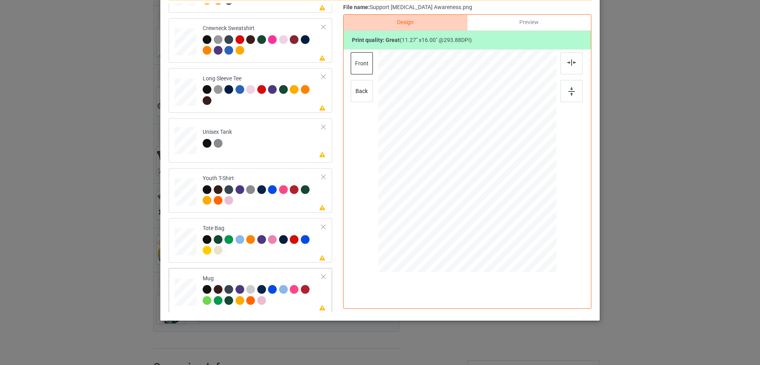
click at [321, 275] on div at bounding box center [324, 277] width 6 height 6
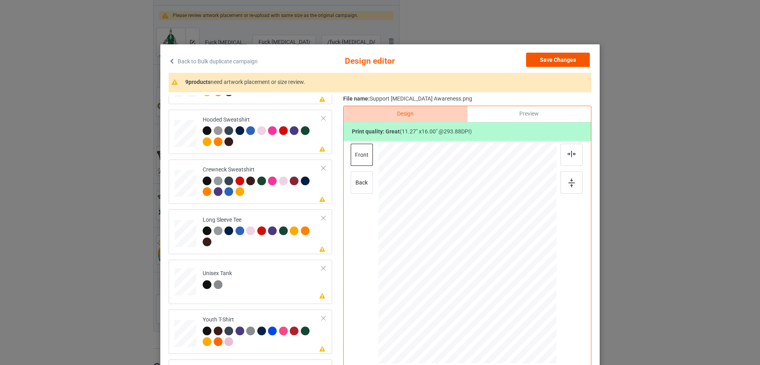
click at [552, 52] on div "Back to Bulk duplicate campaign Design editor Save Changes 9 products need artw…" at bounding box center [379, 228] width 439 height 368
click at [536, 61] on button "Save Changes" at bounding box center [558, 60] width 64 height 14
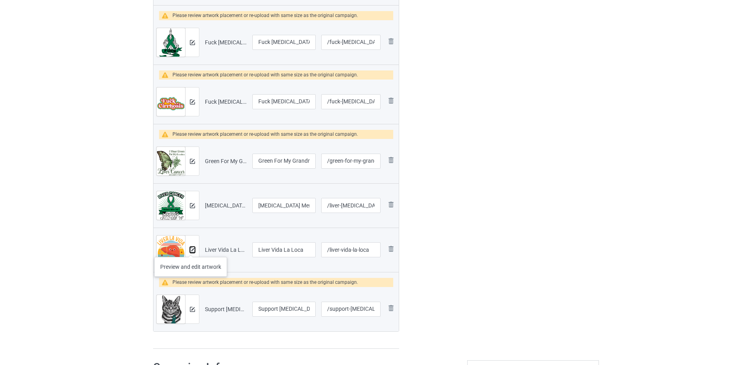
click at [191, 249] on img at bounding box center [192, 249] width 5 height 5
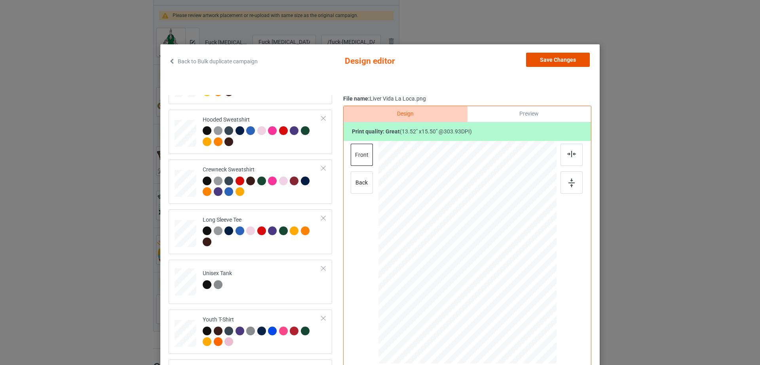
click at [552, 55] on button "Save Changes" at bounding box center [558, 60] width 64 height 14
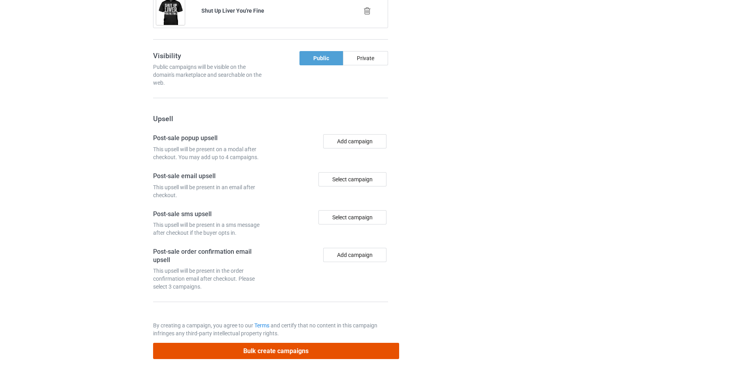
click at [242, 343] on button "Bulk create campaigns" at bounding box center [276, 351] width 246 height 16
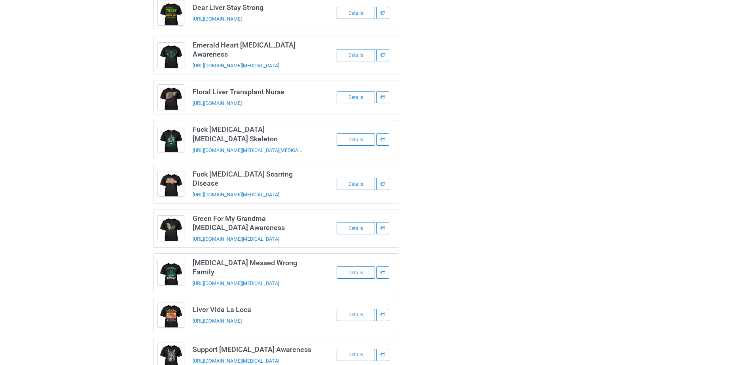
scroll to position [155, 0]
